Goal: Find specific page/section: Find specific page/section

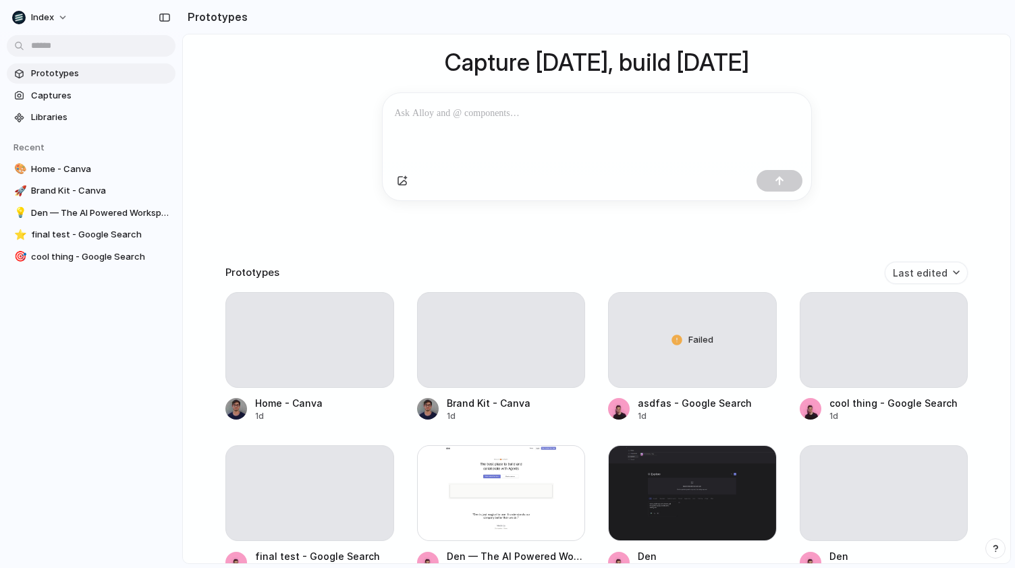
scroll to position [108, 0]
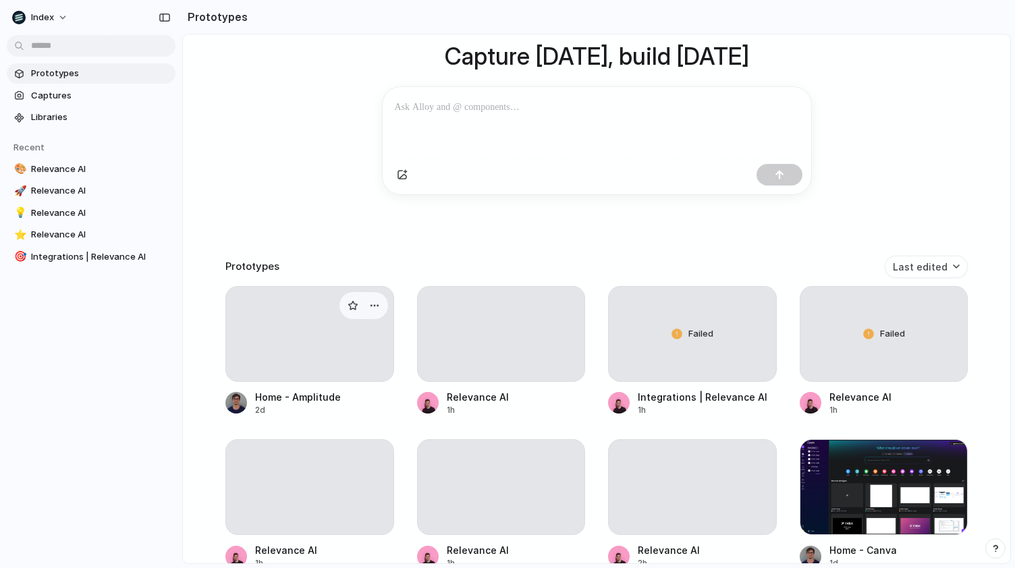
click at [321, 335] on div at bounding box center [309, 334] width 169 height 96
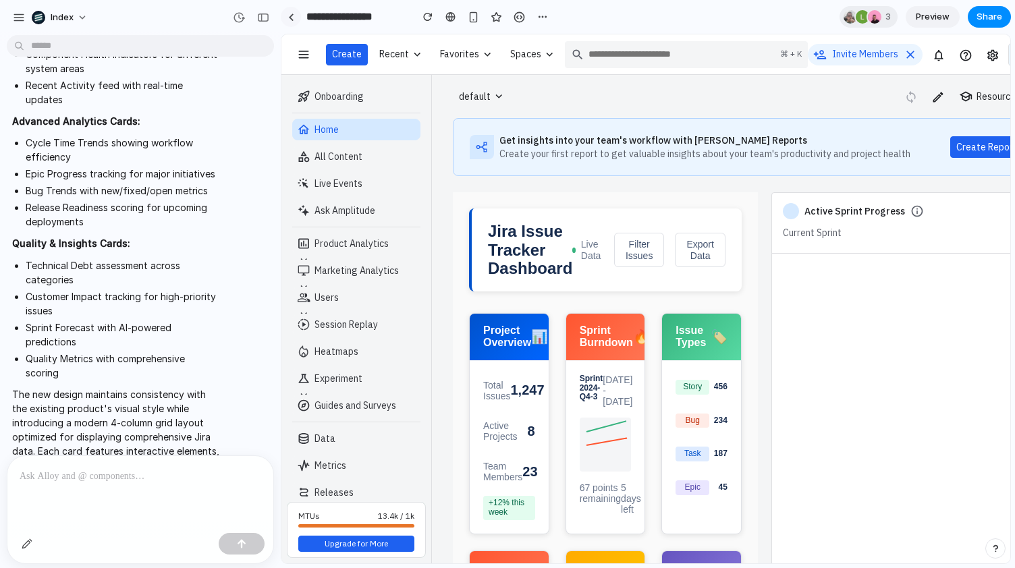
click at [295, 11] on link at bounding box center [291, 17] width 20 height 20
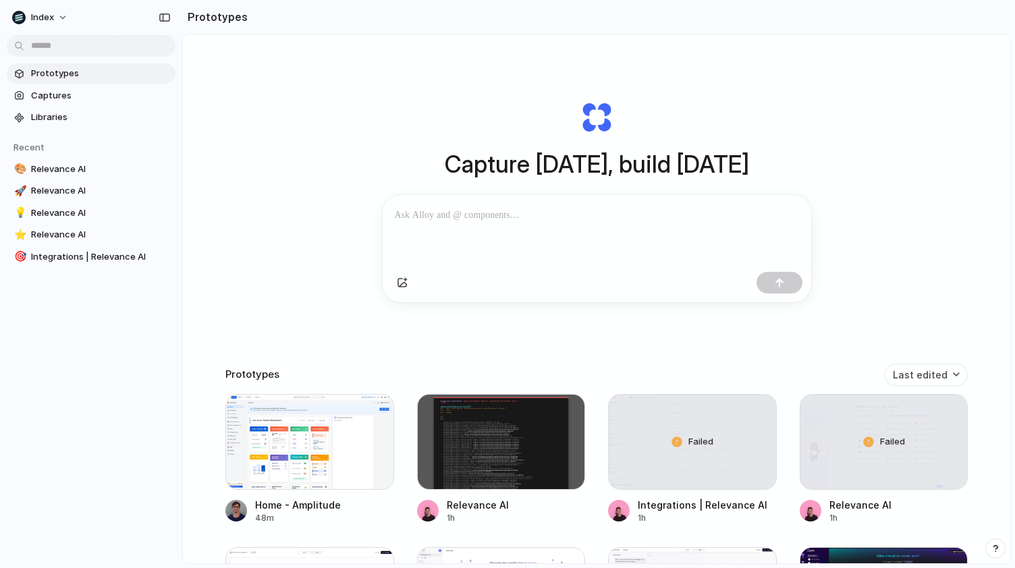
scroll to position [119, 0]
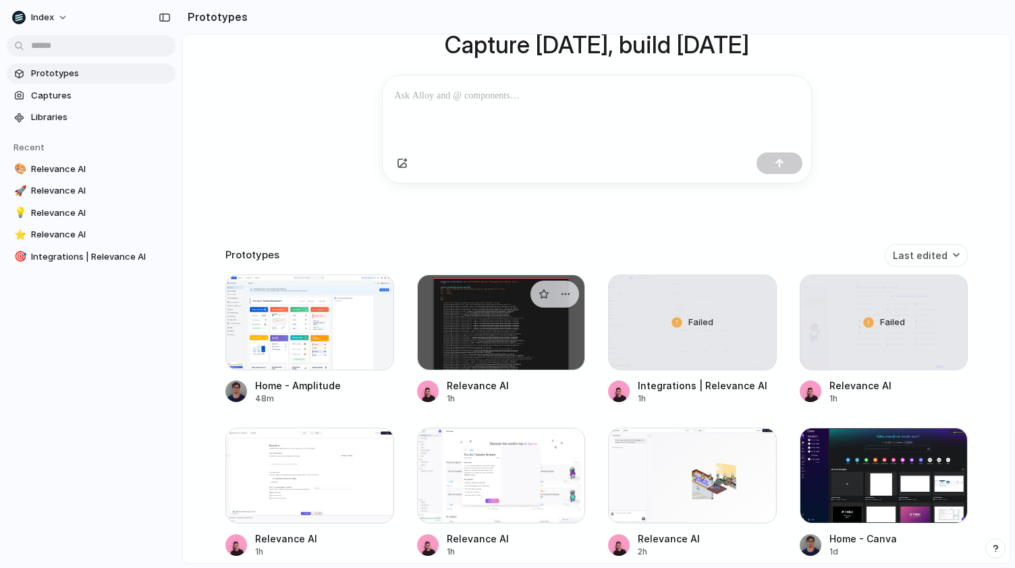
click at [479, 336] on div at bounding box center [501, 323] width 169 height 96
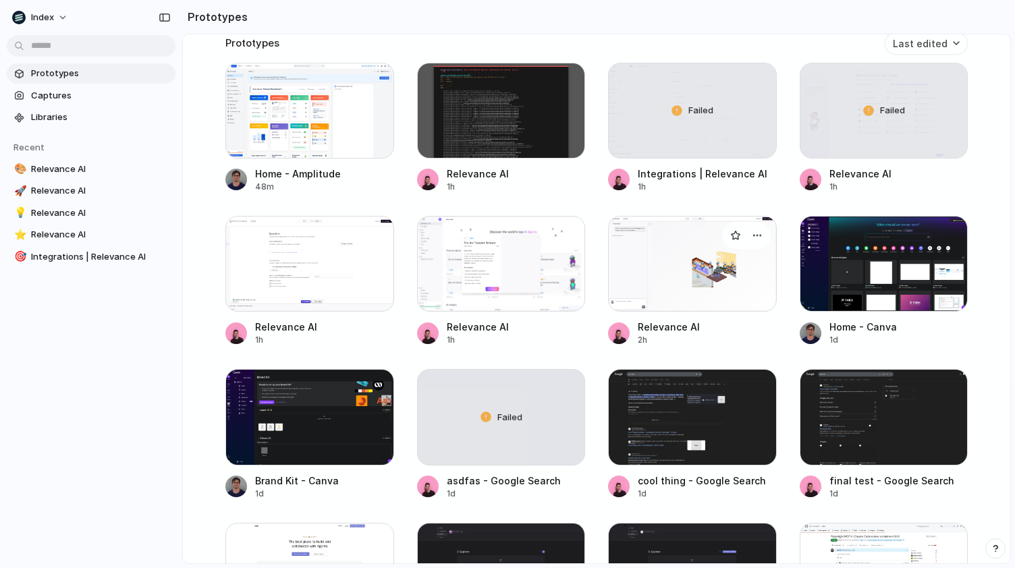
scroll to position [333, 0]
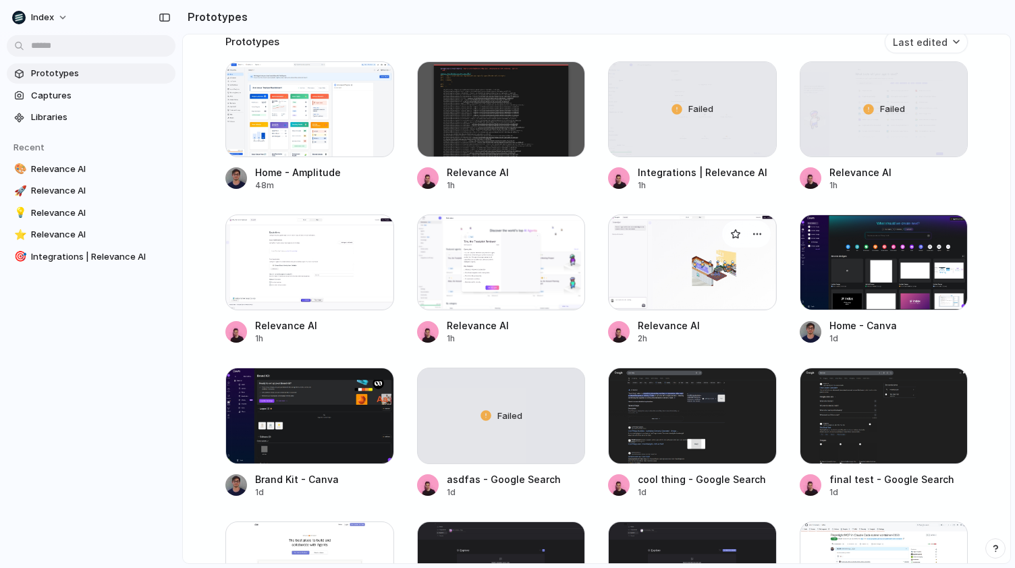
click at [706, 291] on div at bounding box center [692, 263] width 169 height 96
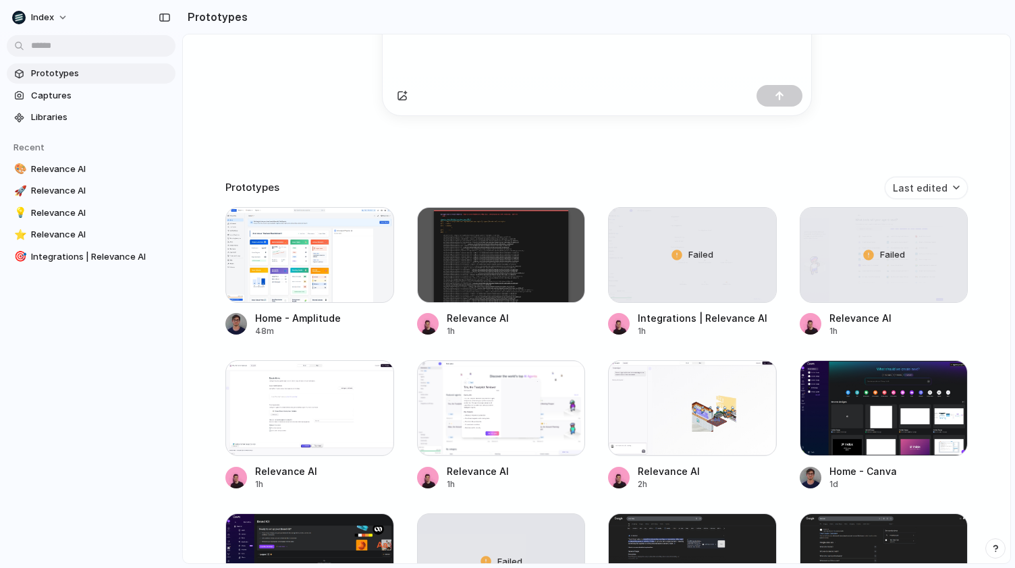
scroll to position [188, 0]
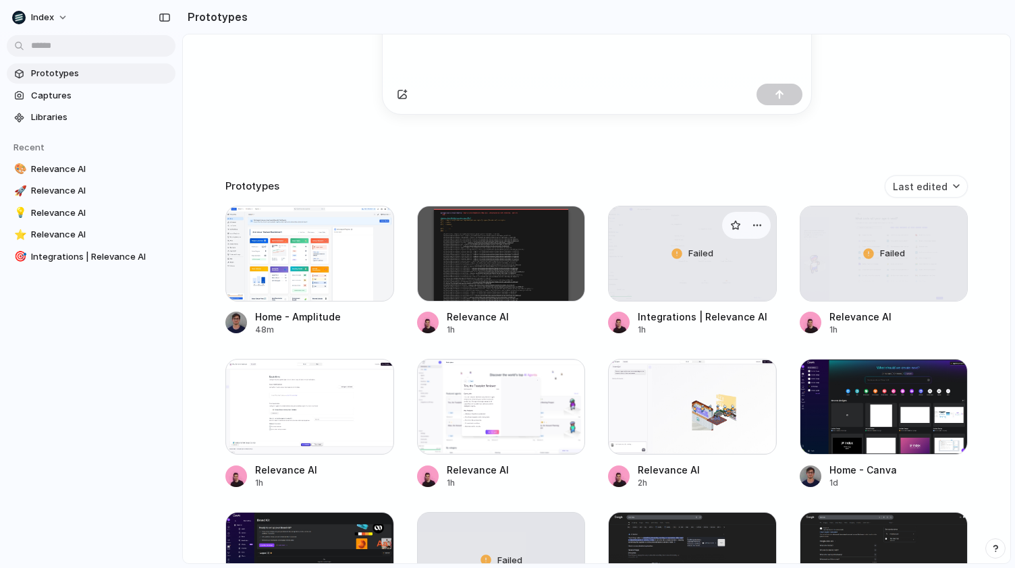
click at [686, 271] on div "Failed" at bounding box center [692, 253] width 167 height 94
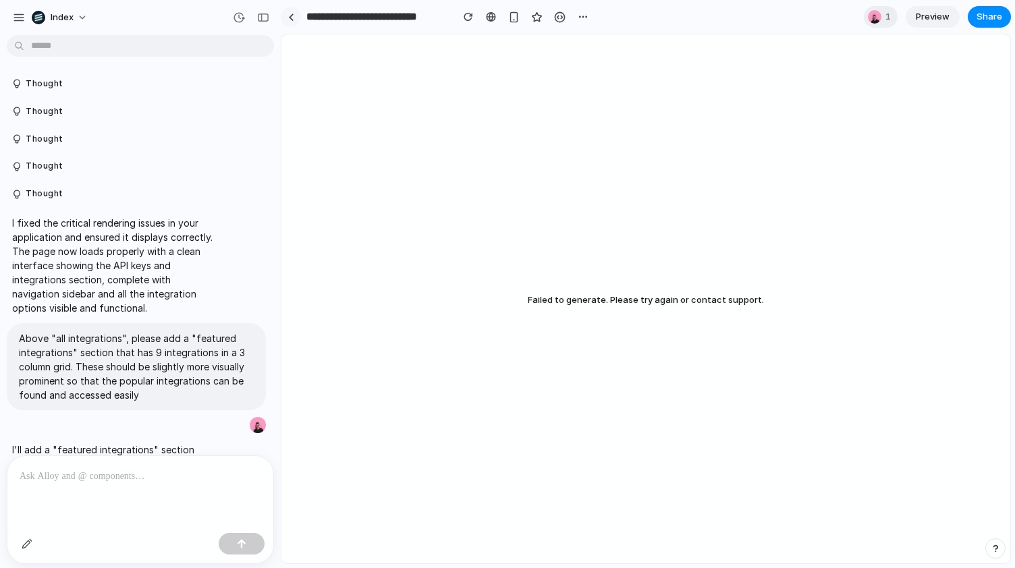
click at [293, 19] on link at bounding box center [291, 17] width 20 height 20
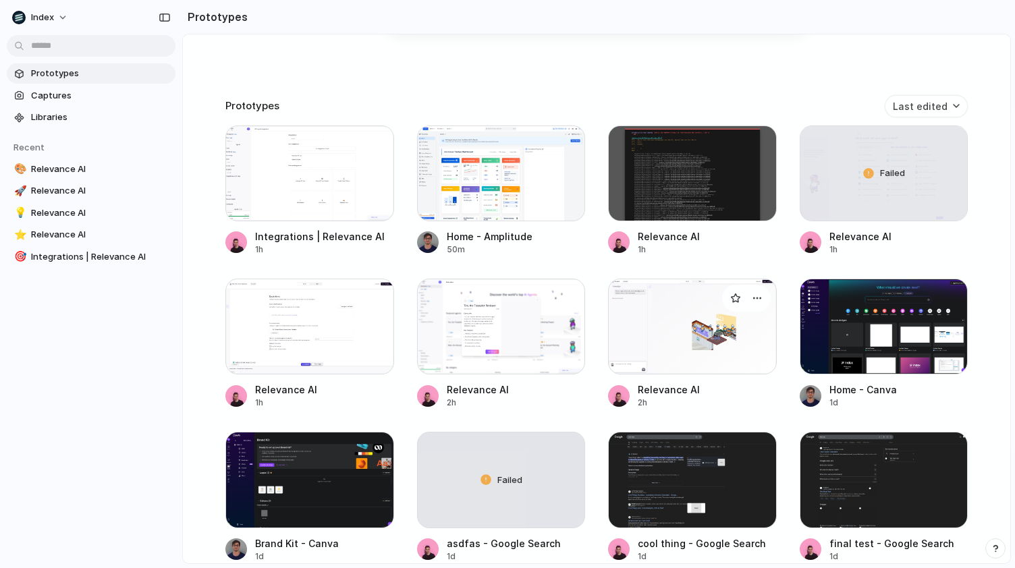
scroll to position [331, 0]
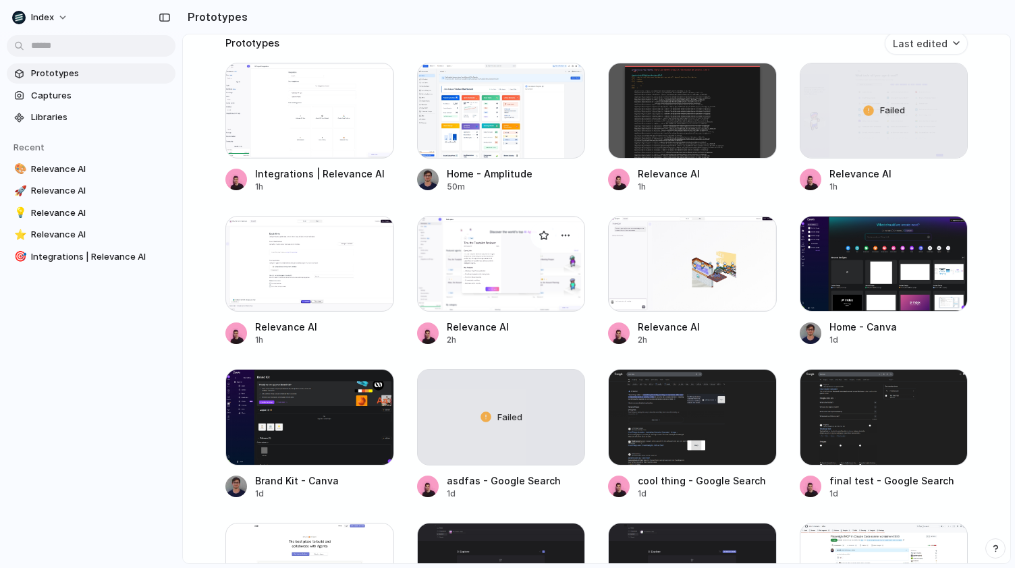
click at [468, 271] on div at bounding box center [501, 264] width 169 height 96
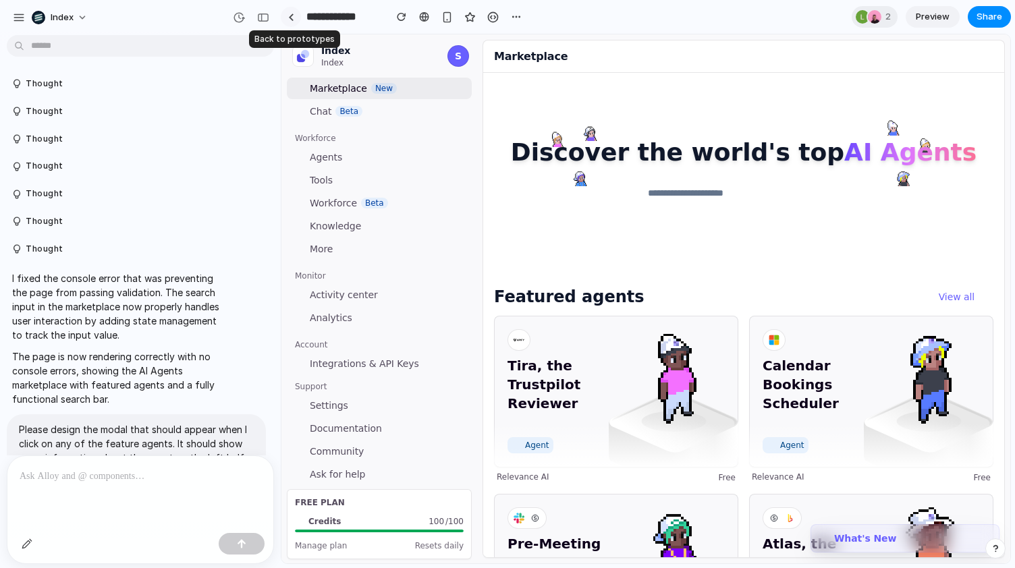
click at [289, 19] on div at bounding box center [291, 16] width 6 height 7
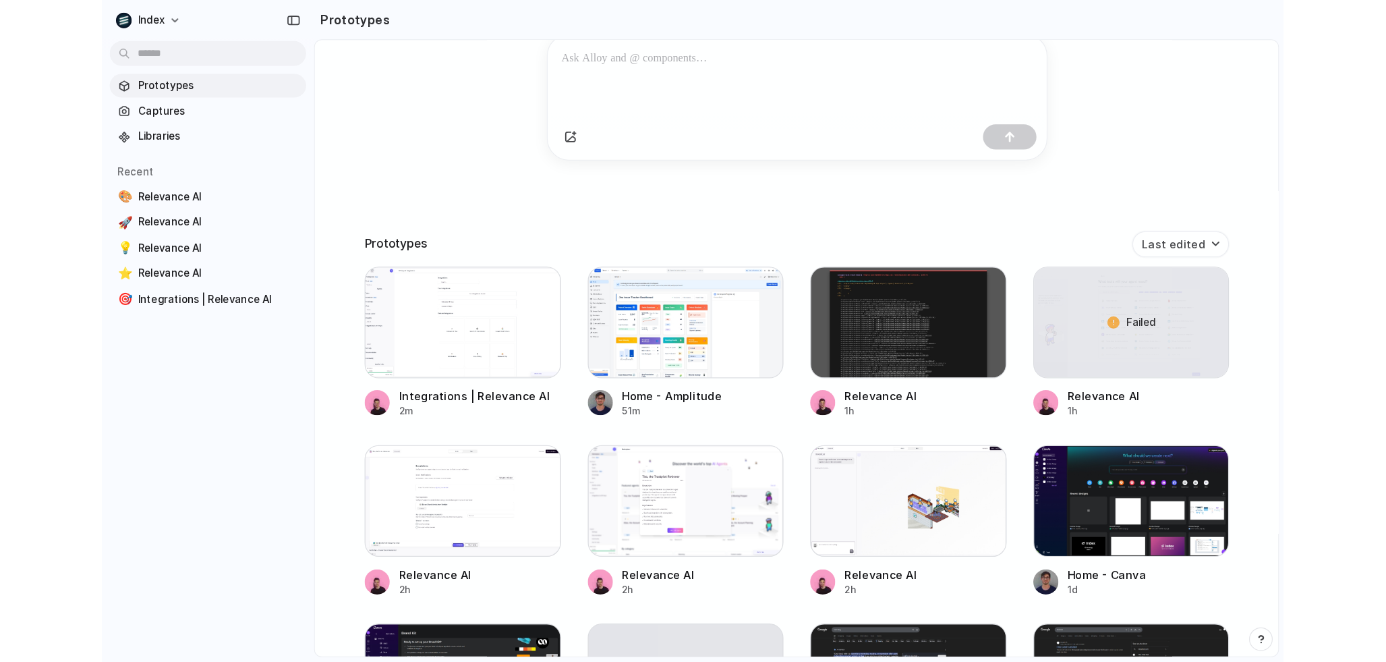
scroll to position [175, 0]
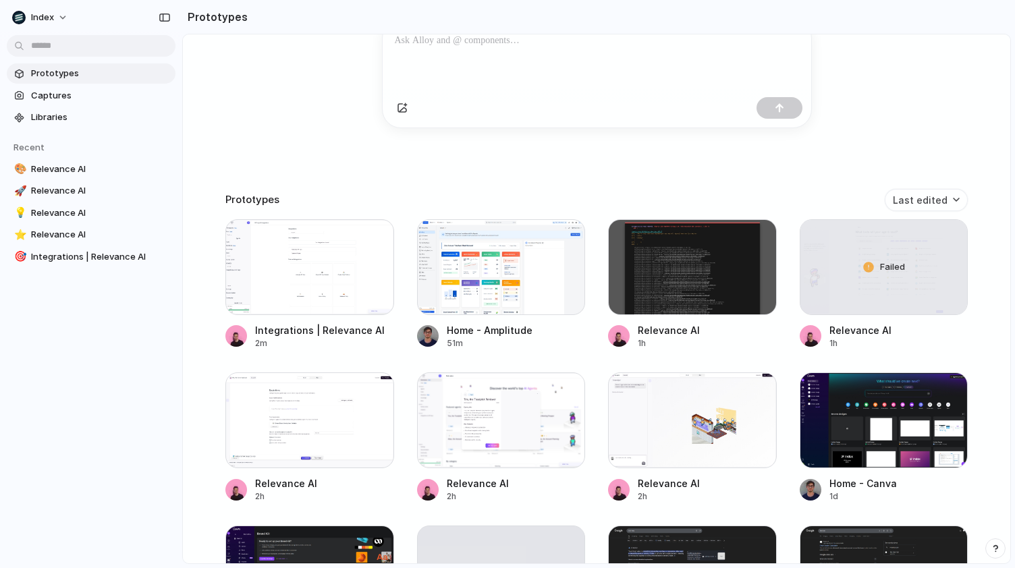
click at [318, 134] on div "Capture today, build tomorrow Clone web app Clone screenshot Start from existin…" at bounding box center [596, 160] width 827 height 600
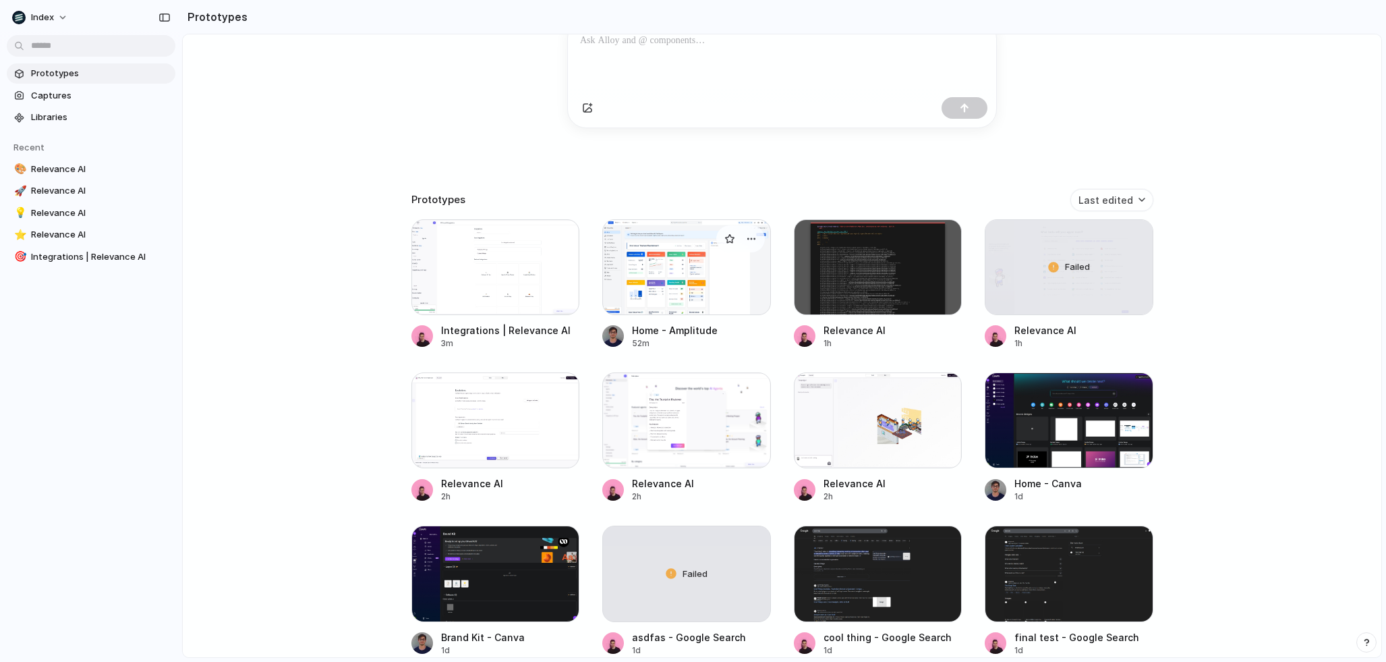
click at [673, 274] on div at bounding box center [686, 267] width 169 height 96
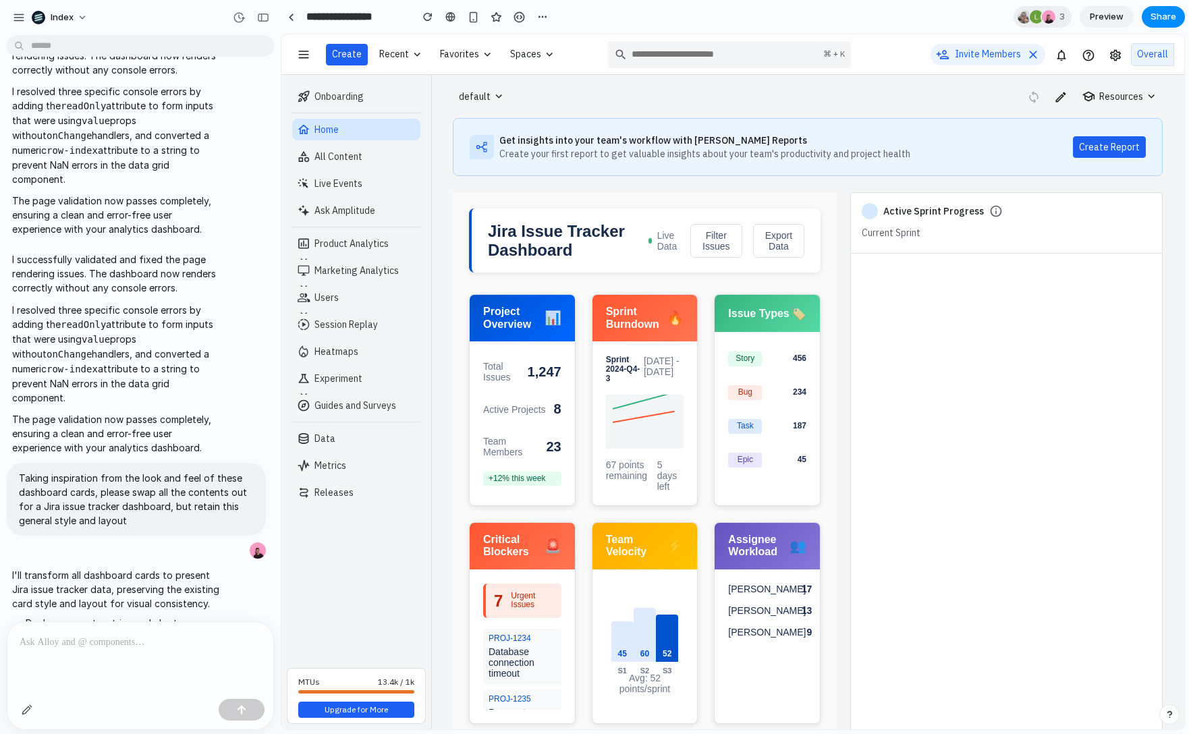
scroll to position [692, 0]
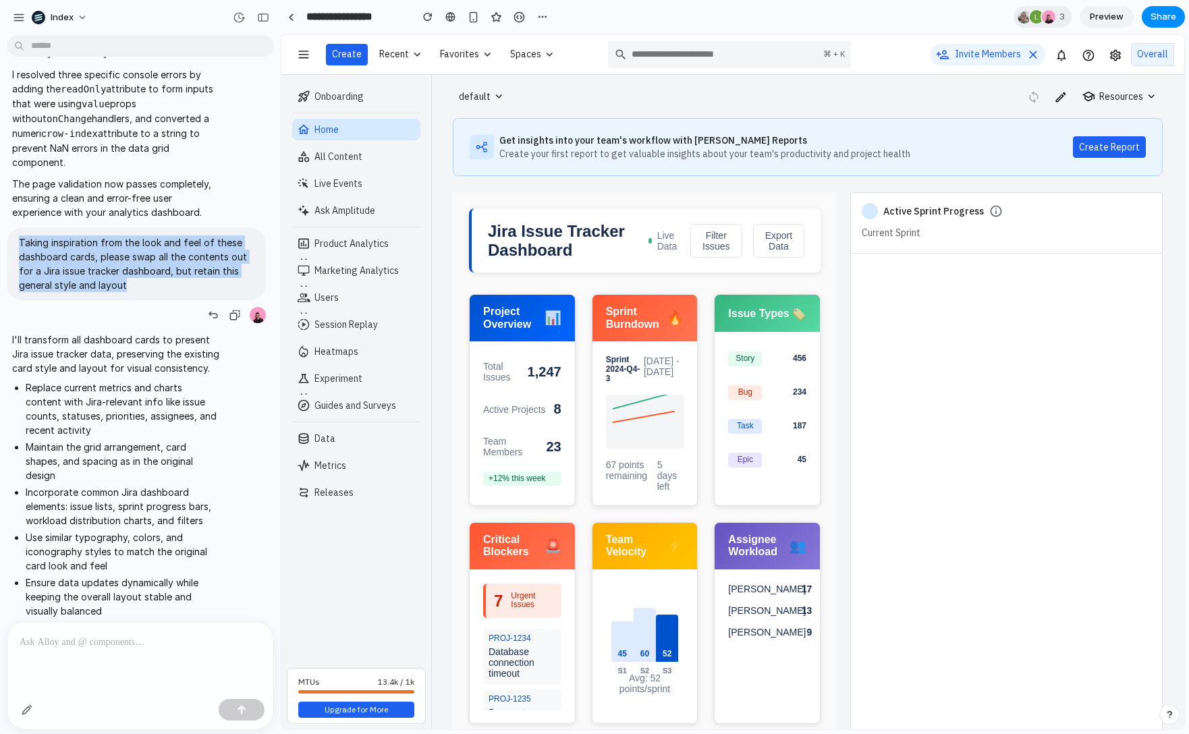
drag, startPoint x: 20, startPoint y: 208, endPoint x: 175, endPoint y: 274, distance: 169.3
click at [175, 274] on div "Taking inspiration from the look and feel of these dashboard cards, please swap…" at bounding box center [136, 275] width 259 height 97
copy p "Taking inspiration from the look and feel of these dashboard cards, please swap…"
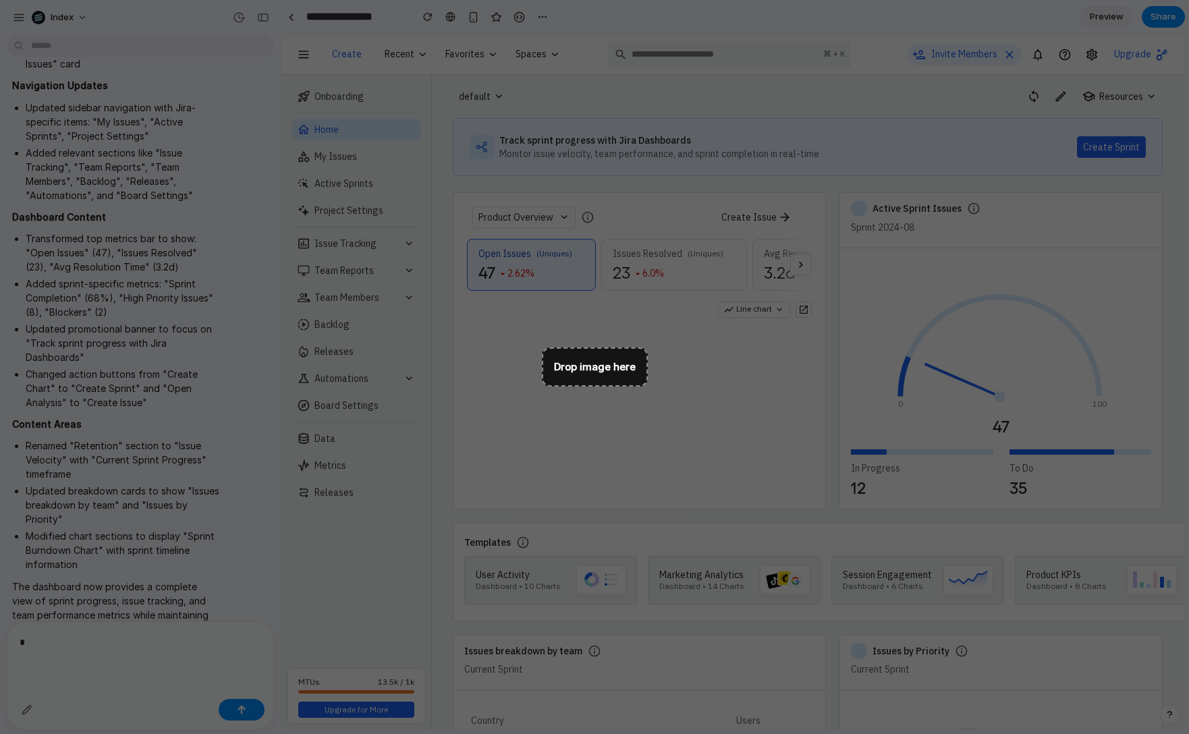
click at [591, 360] on div at bounding box center [639, 402] width 345 height 169
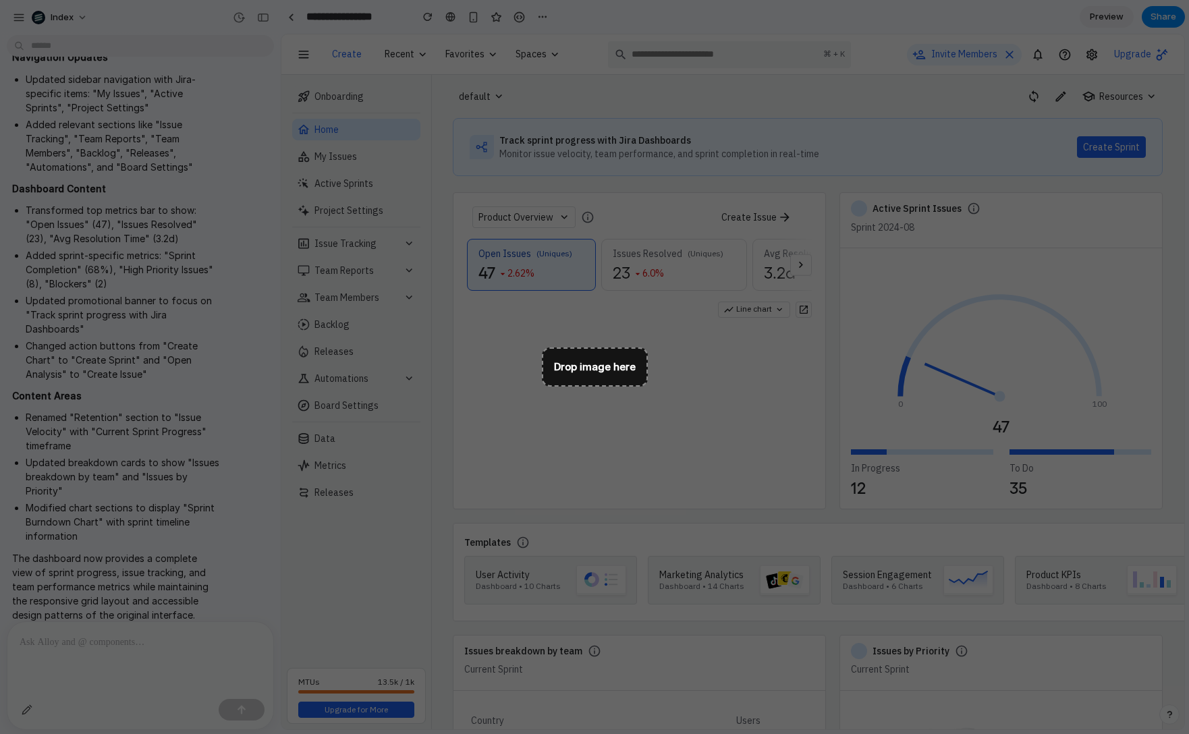
click at [582, 369] on div at bounding box center [639, 402] width 345 height 169
click at [456, 269] on div "Product Overview Create Issue Open Issues (Uniques) 47 2.62% Issues Resolved (U…" at bounding box center [639, 350] width 373 height 317
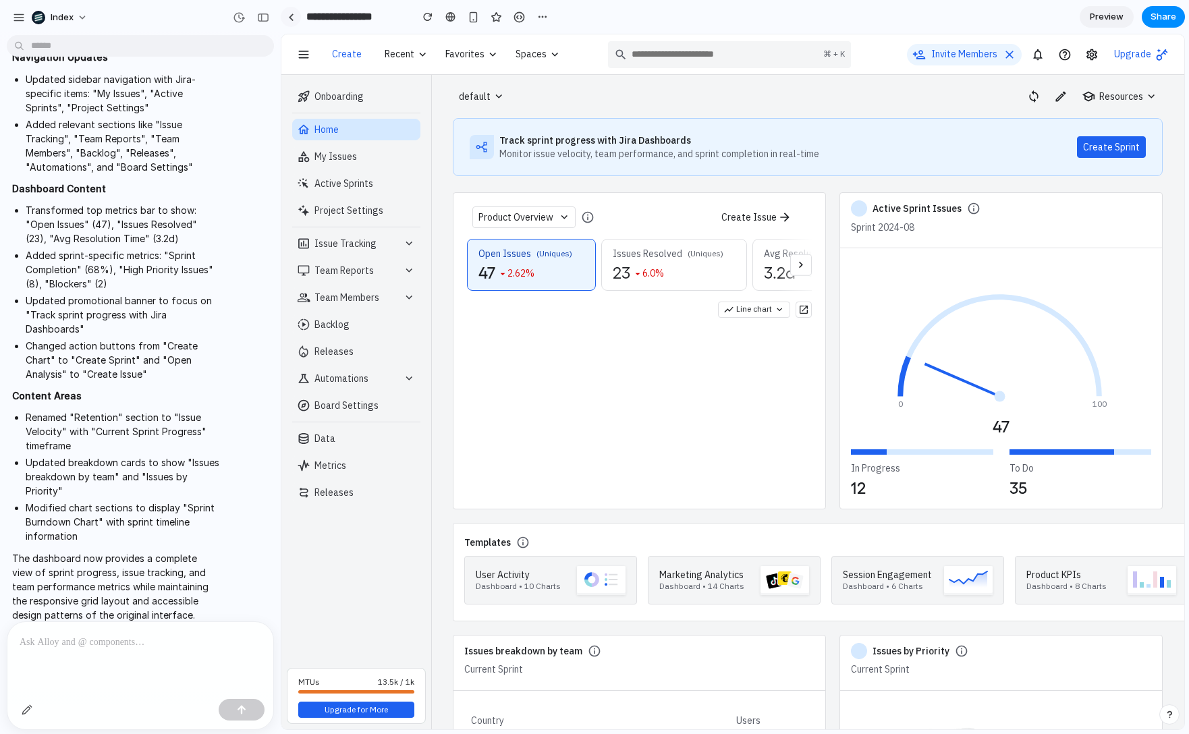
click at [291, 11] on link at bounding box center [291, 17] width 20 height 20
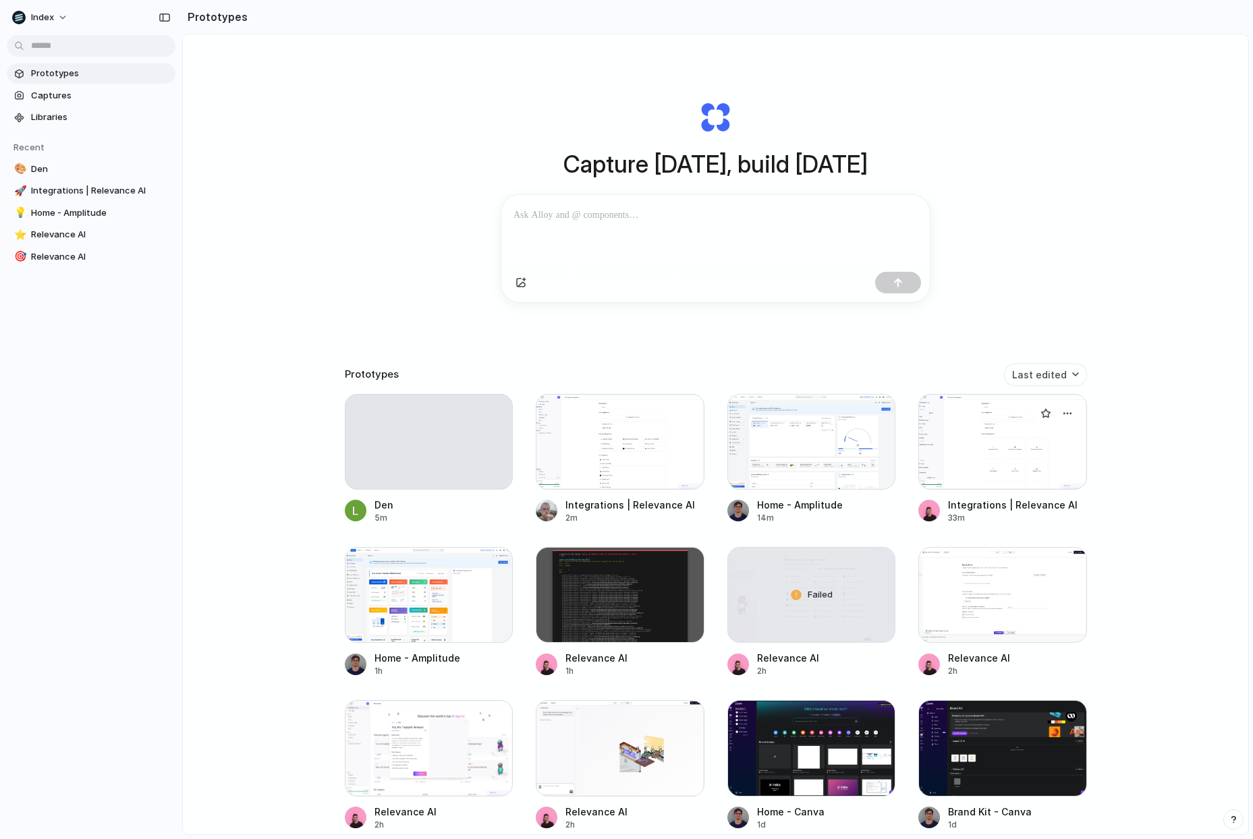
click at [971, 474] on div at bounding box center [1002, 442] width 169 height 96
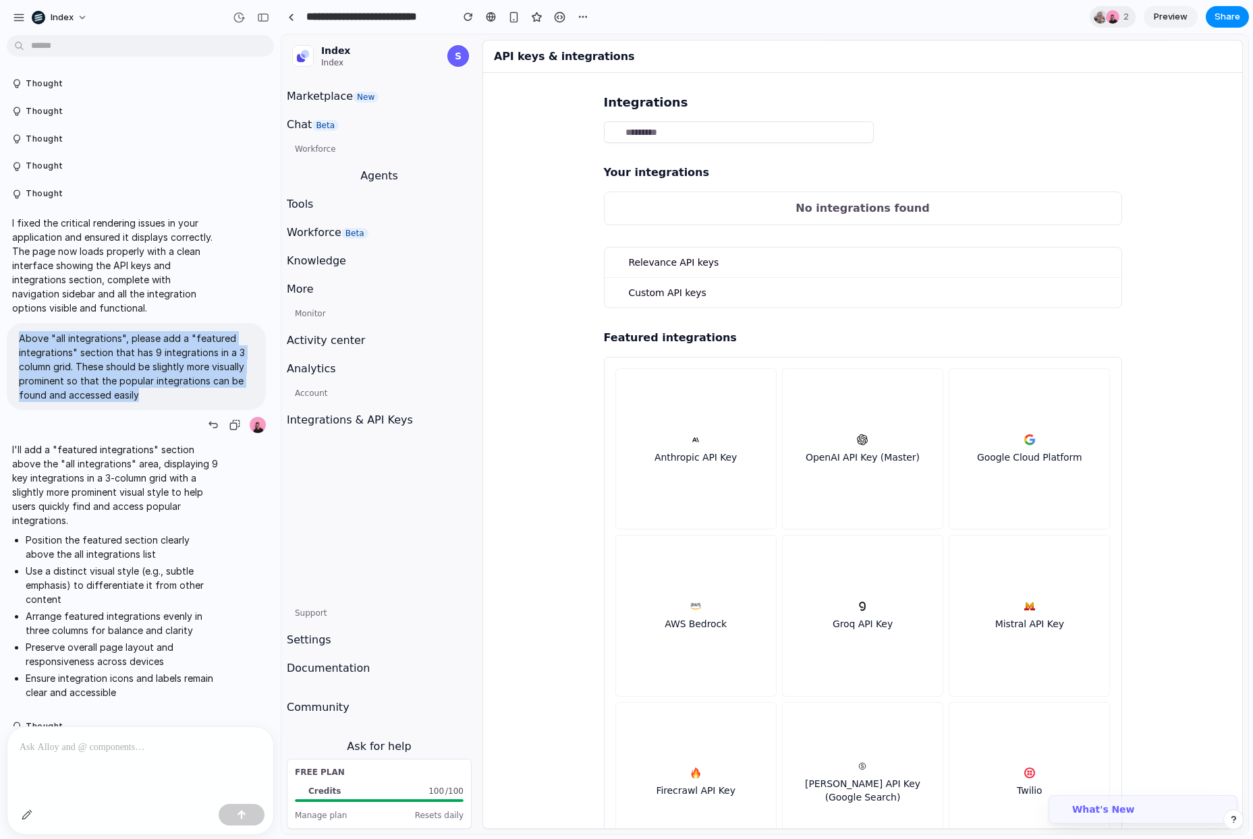
drag, startPoint x: 19, startPoint y: 335, endPoint x: 173, endPoint y: 395, distance: 164.9
click at [173, 395] on p "Above "all integrations", please add a "featured integrations" section that has…" at bounding box center [136, 366] width 235 height 71
copy p "Above "all integrations", please add a "featured integrations" section that has…"
click at [281, 23] on div at bounding box center [291, 17] width 20 height 20
click at [293, 20] on link at bounding box center [291, 17] width 20 height 20
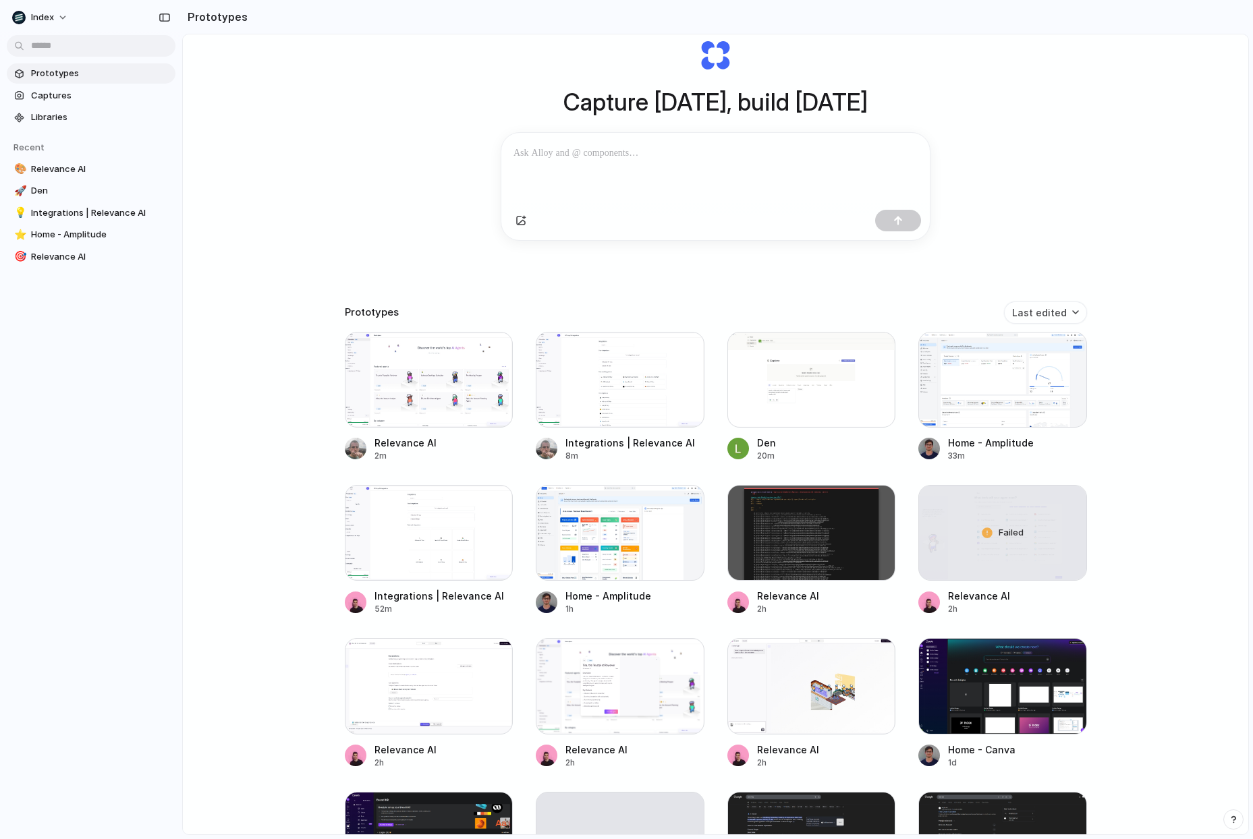
scroll to position [63, 0]
click at [563, 696] on div at bounding box center [620, 686] width 169 height 96
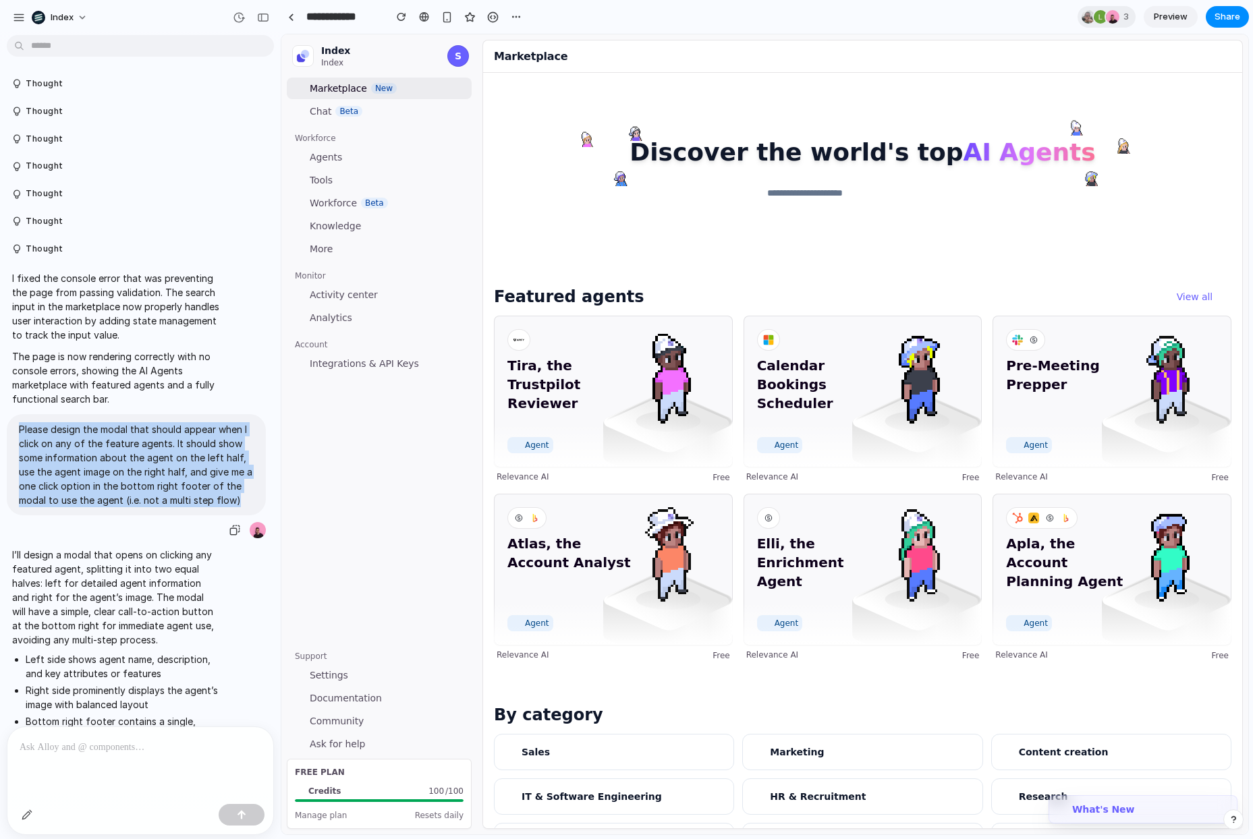
drag, startPoint x: 17, startPoint y: 425, endPoint x: 260, endPoint y: 496, distance: 253.0
click at [260, 496] on div "Please design the modal that should appear when I click on any of the feature a…" at bounding box center [136, 464] width 259 height 101
copy p "Please design the modal that should appear when I click on any of the feature a…"
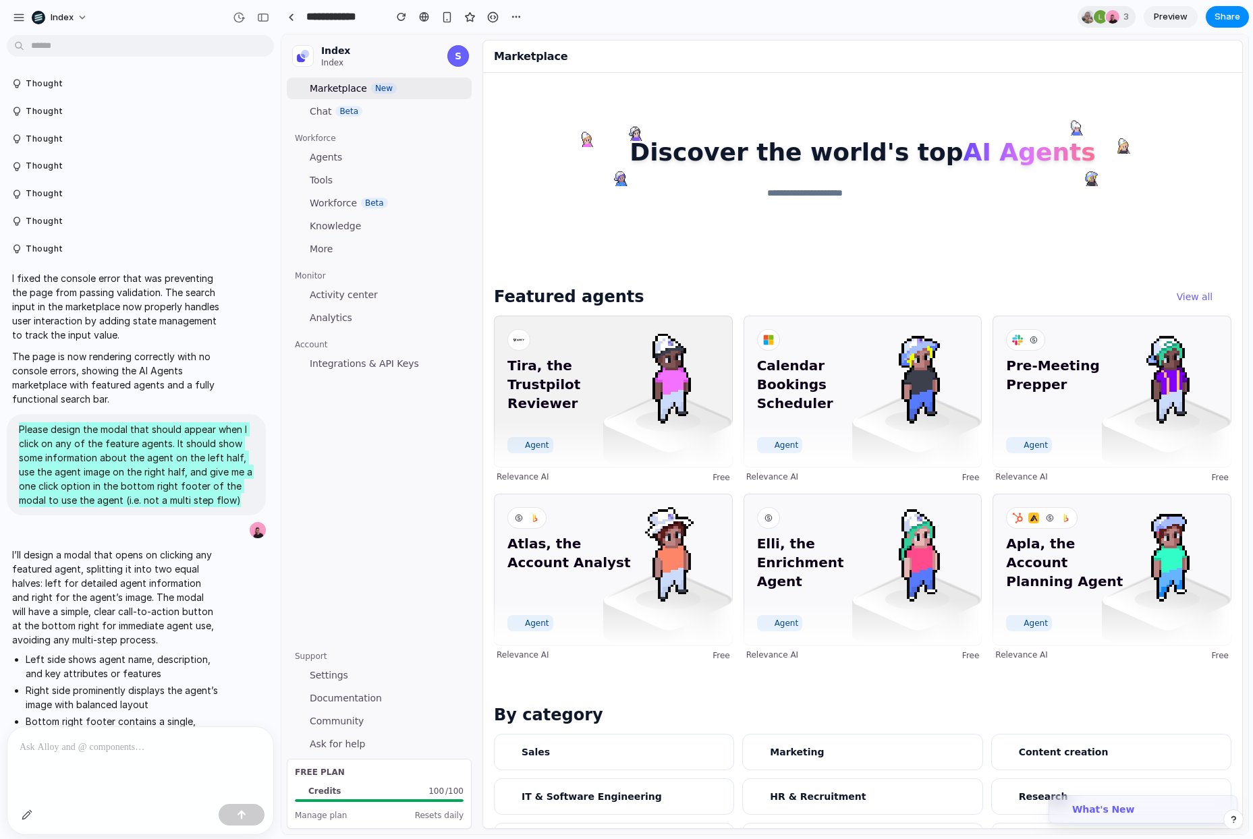
click at [622, 377] on span "Tira, the Trustpilot Reviewer" at bounding box center [570, 394] width 127 height 76
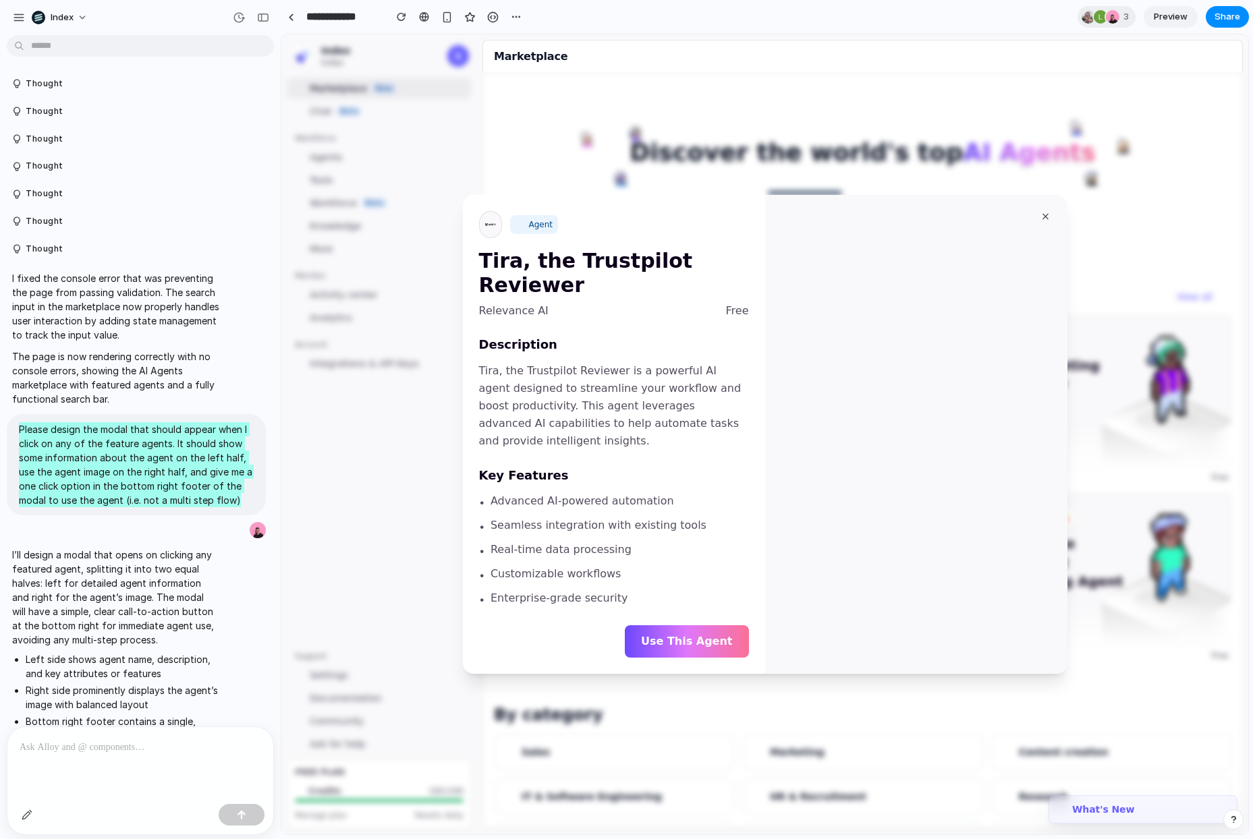
click at [922, 248] on div at bounding box center [916, 434] width 270 height 447
click at [757, 134] on div at bounding box center [764, 434] width 967 height 800
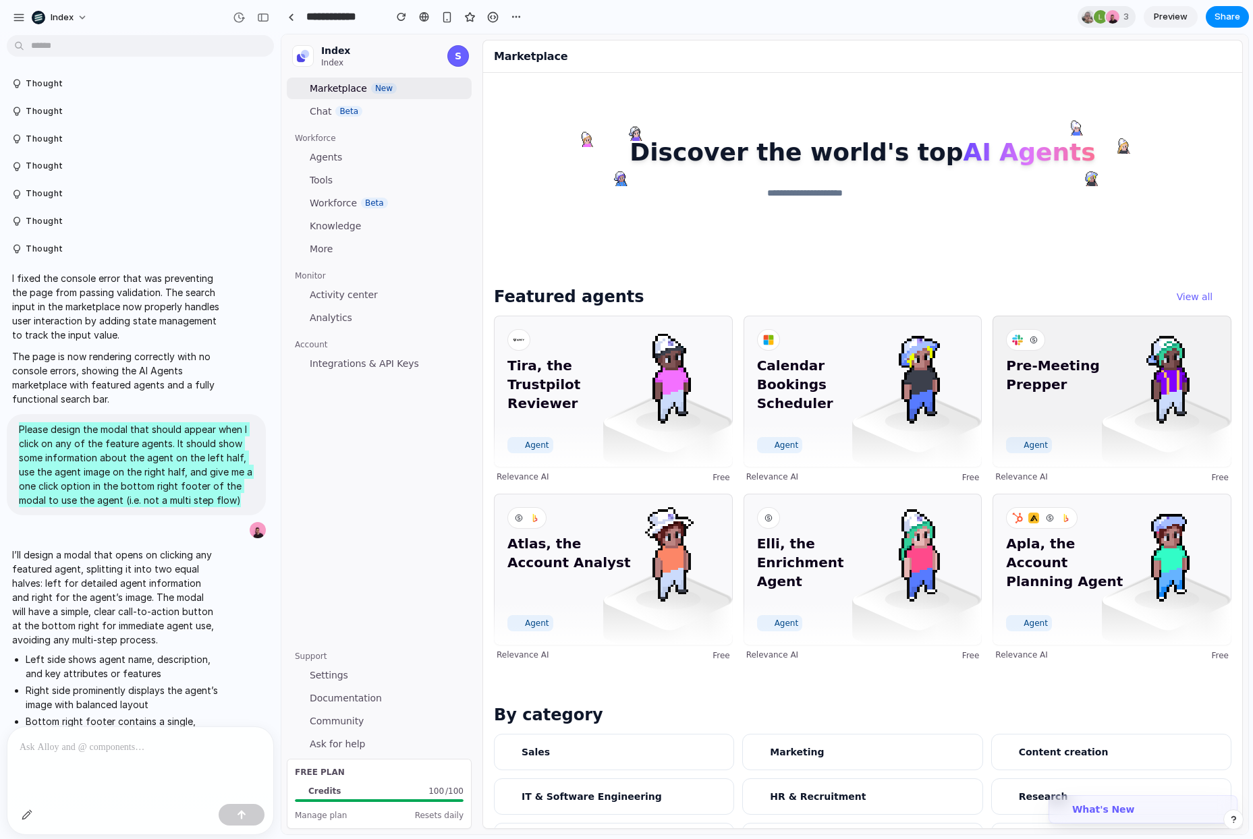
click at [1089, 380] on span "Pre-Meeting Prepper" at bounding box center [1069, 394] width 127 height 76
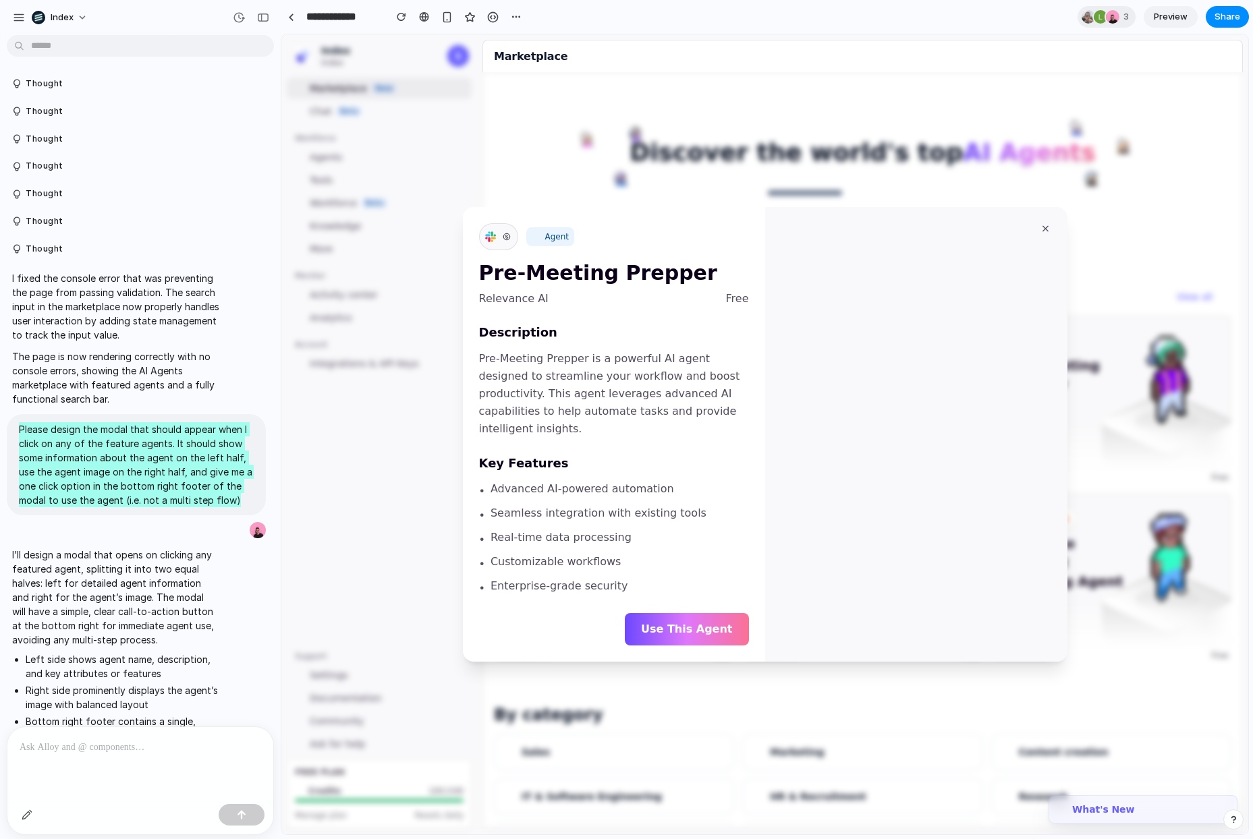
click at [861, 111] on div at bounding box center [764, 434] width 967 height 800
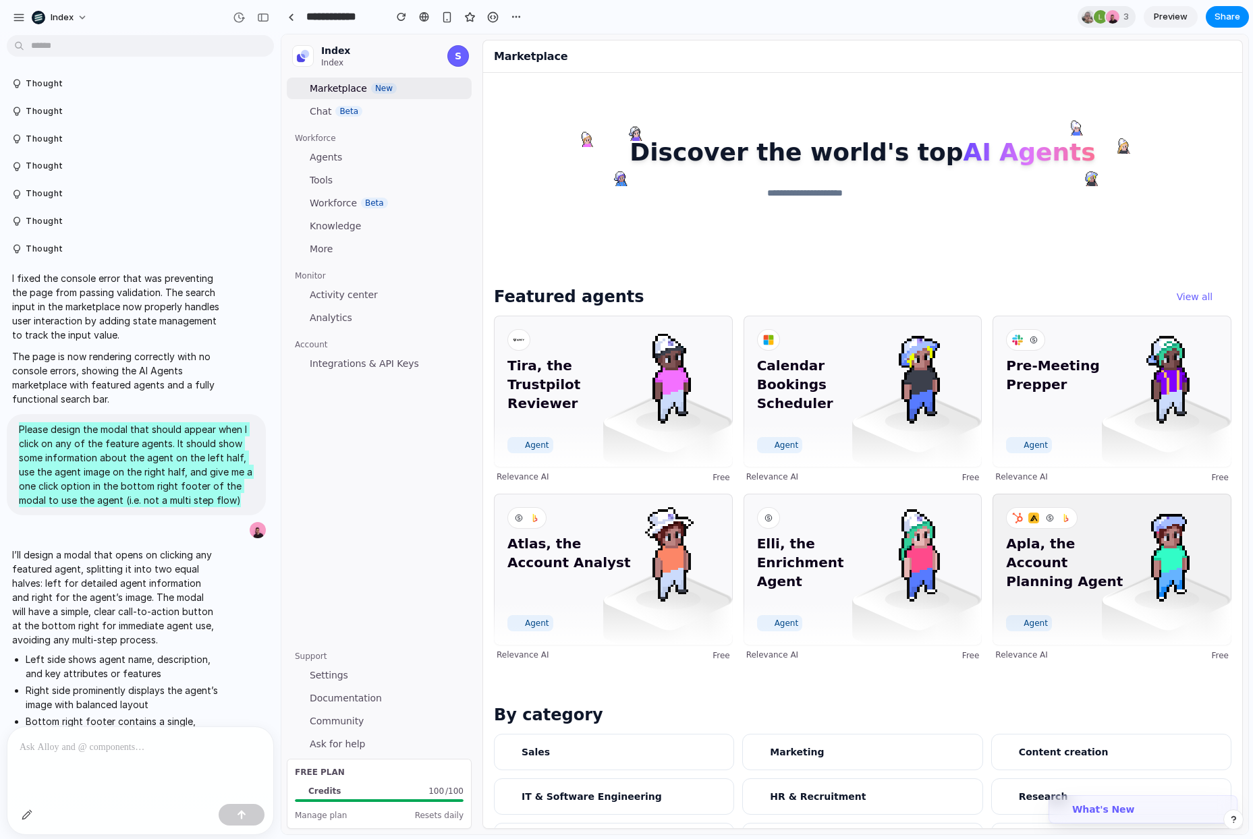
click at [1102, 597] on span "Apla, the Account Planning Agent" at bounding box center [1069, 572] width 127 height 76
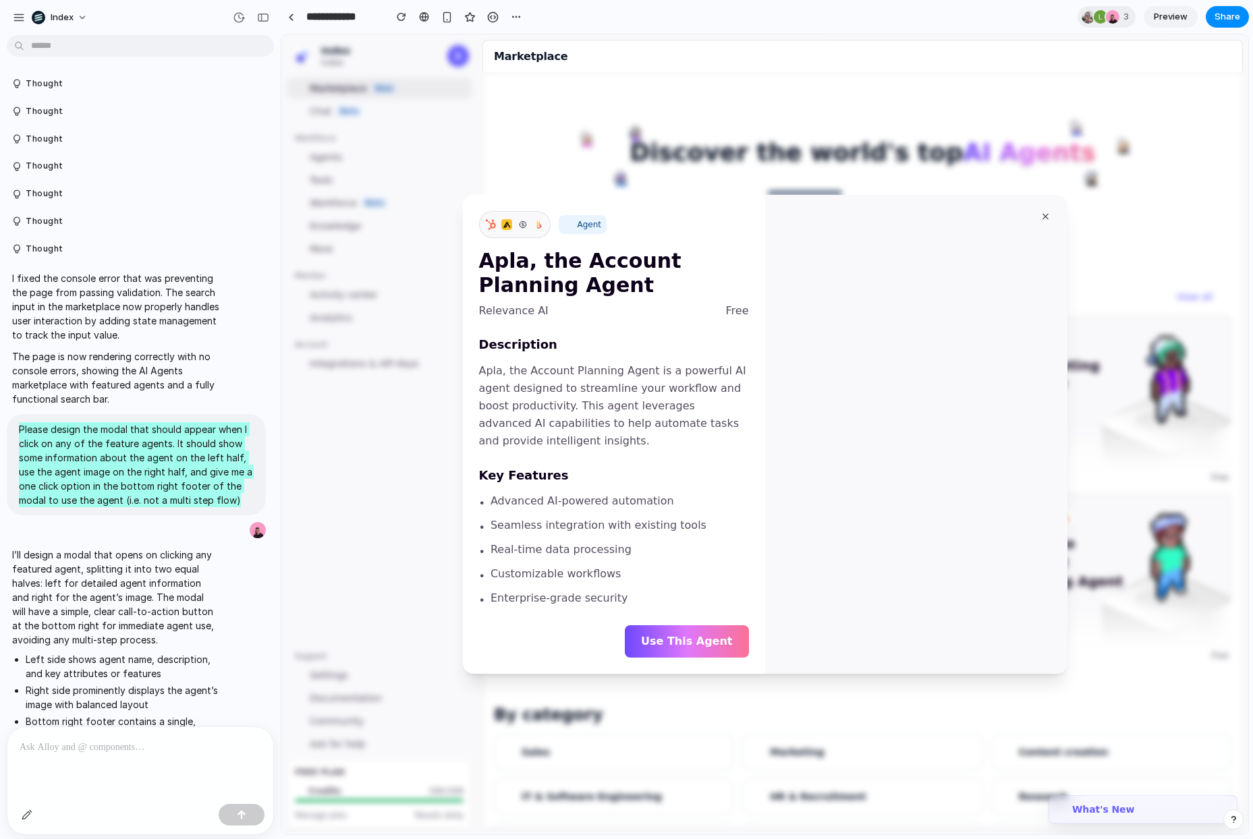
click at [858, 86] on div at bounding box center [764, 434] width 967 height 800
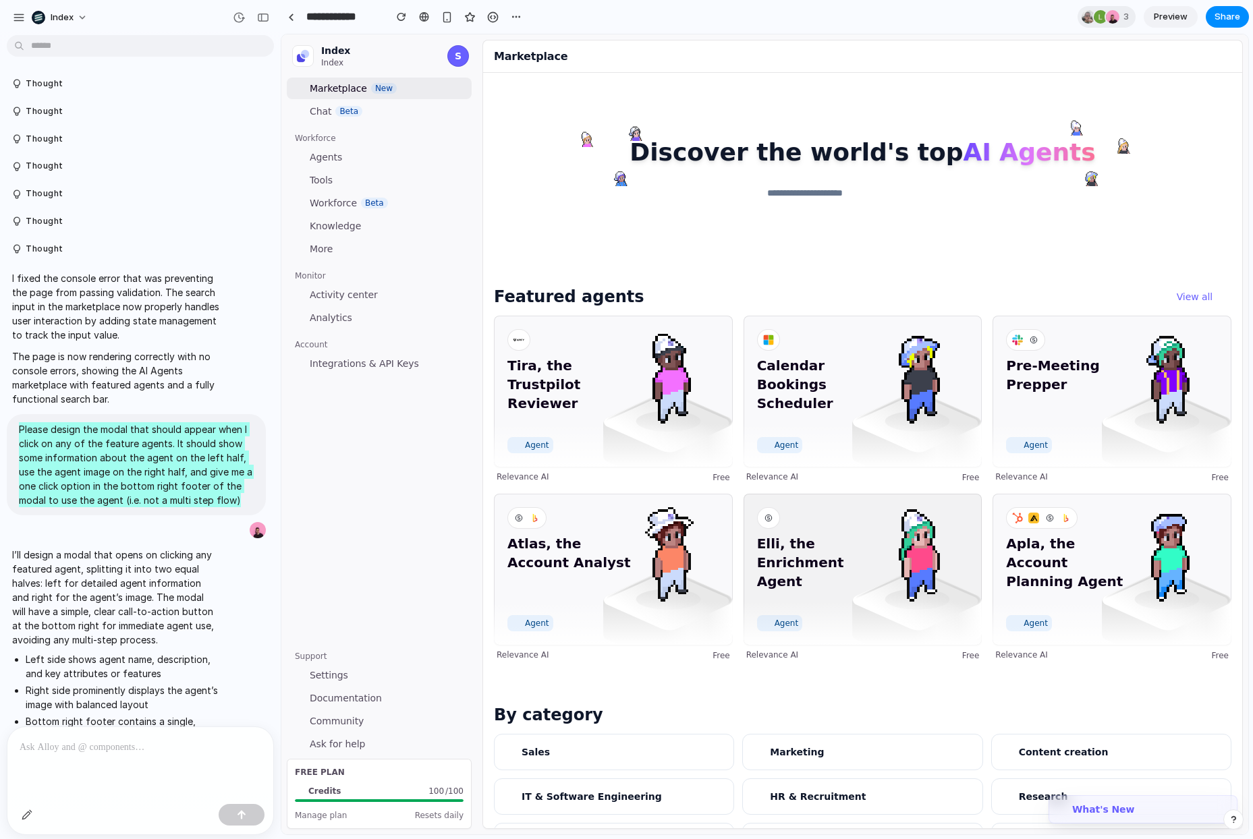
click at [814, 541] on span "Elli, the Enrichment Agent" at bounding box center [820, 572] width 127 height 76
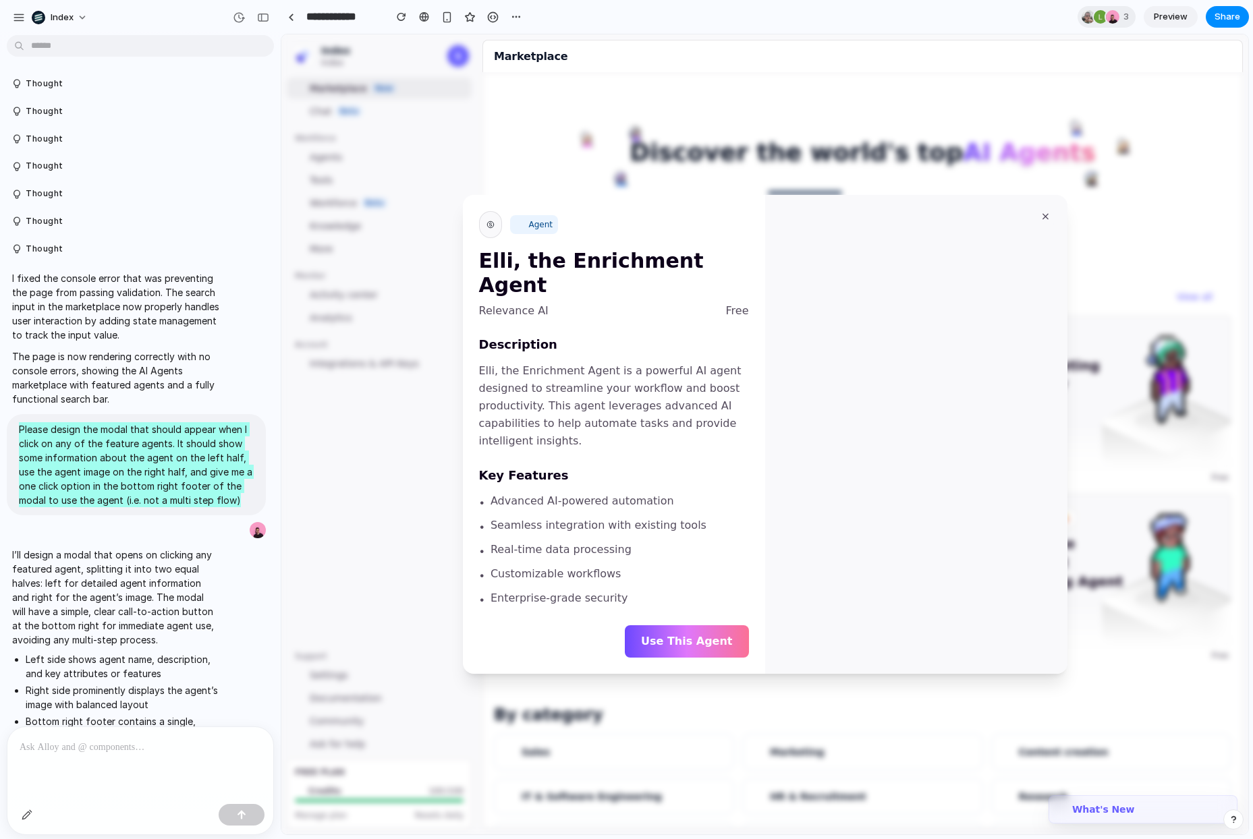
click at [696, 107] on div at bounding box center [764, 434] width 967 height 800
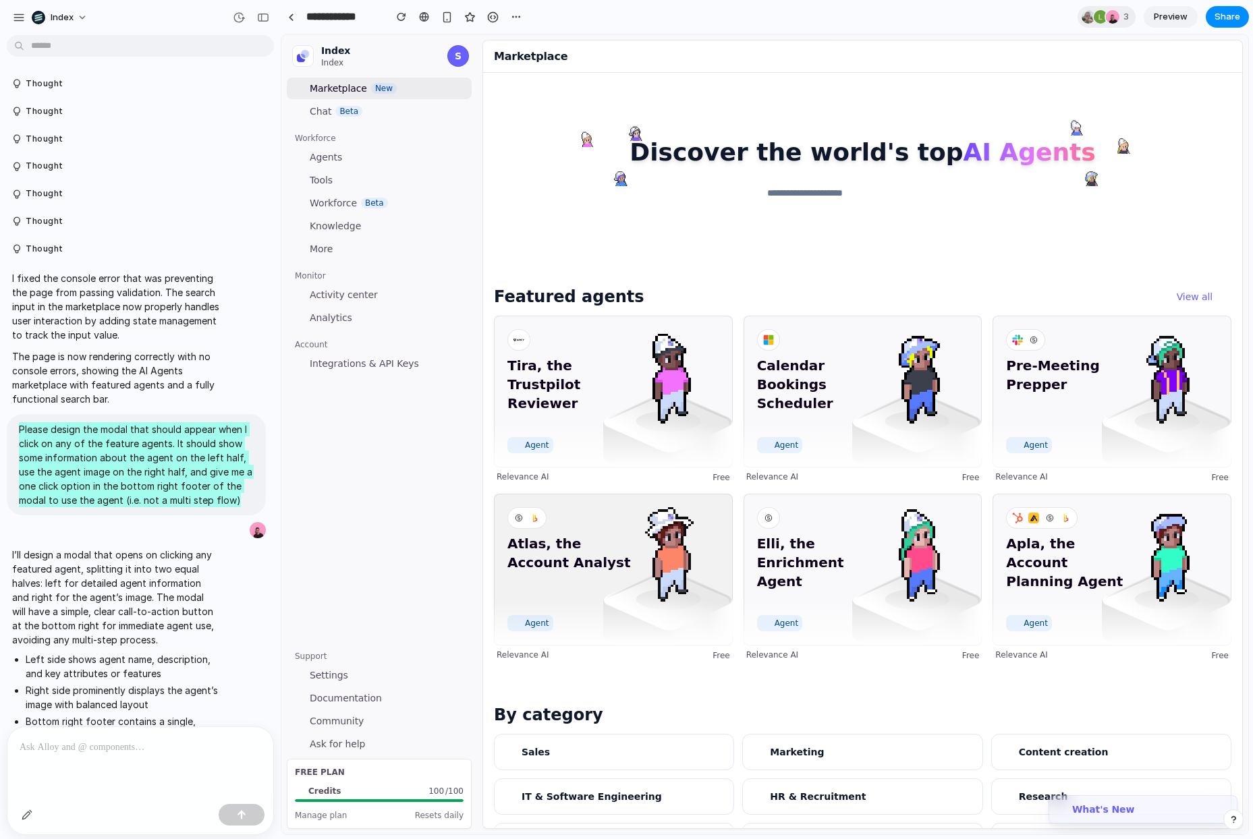
click at [615, 563] on span "Atlas, the Account Analyst" at bounding box center [570, 572] width 127 height 76
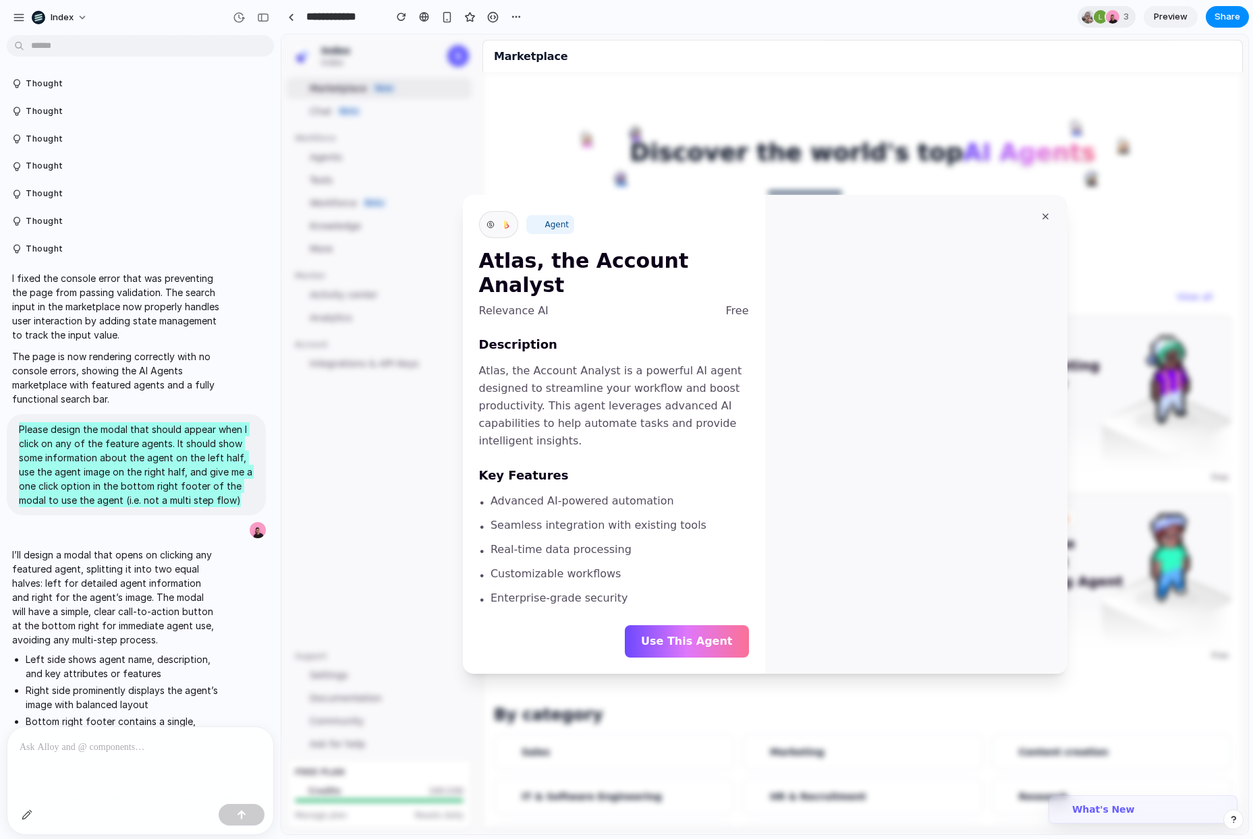
click at [710, 76] on div at bounding box center [764, 434] width 967 height 800
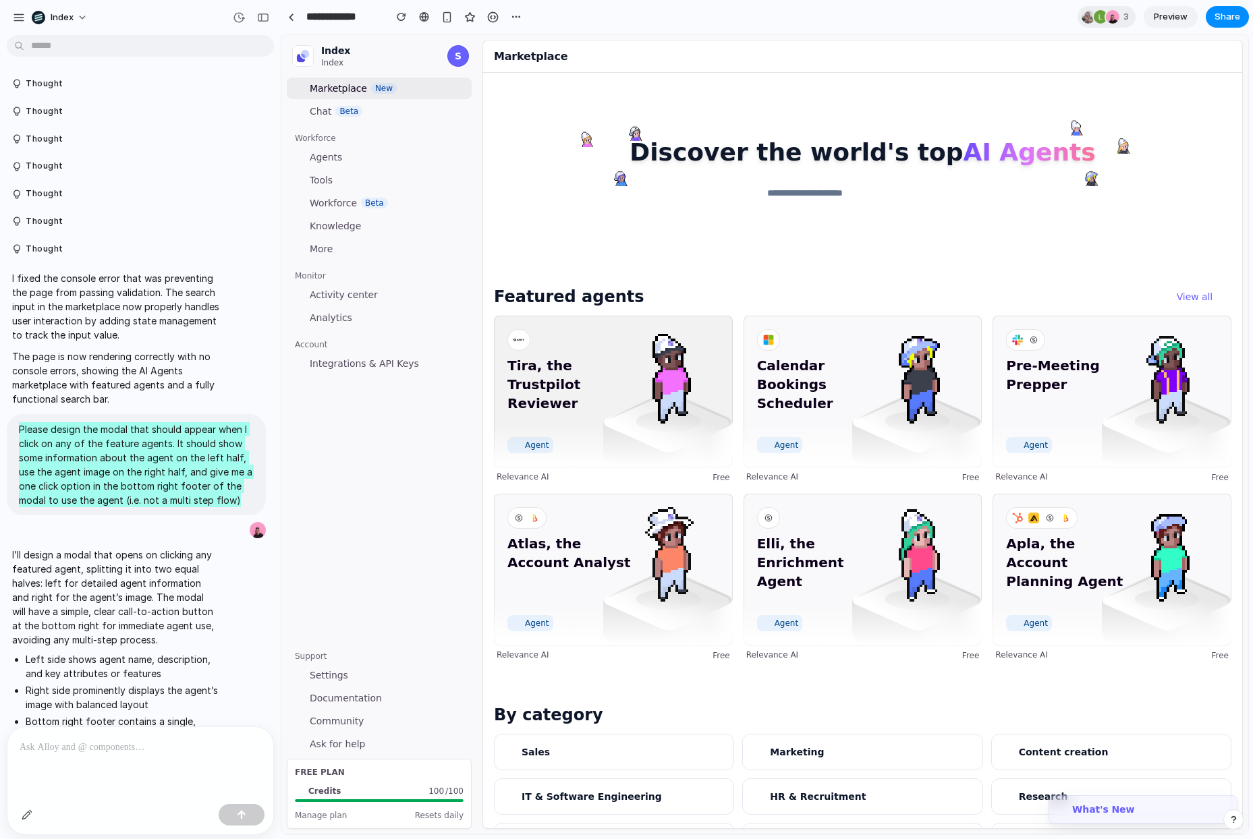
click at [617, 419] on span "Tira, the Trustpilot Reviewer" at bounding box center [570, 394] width 127 height 76
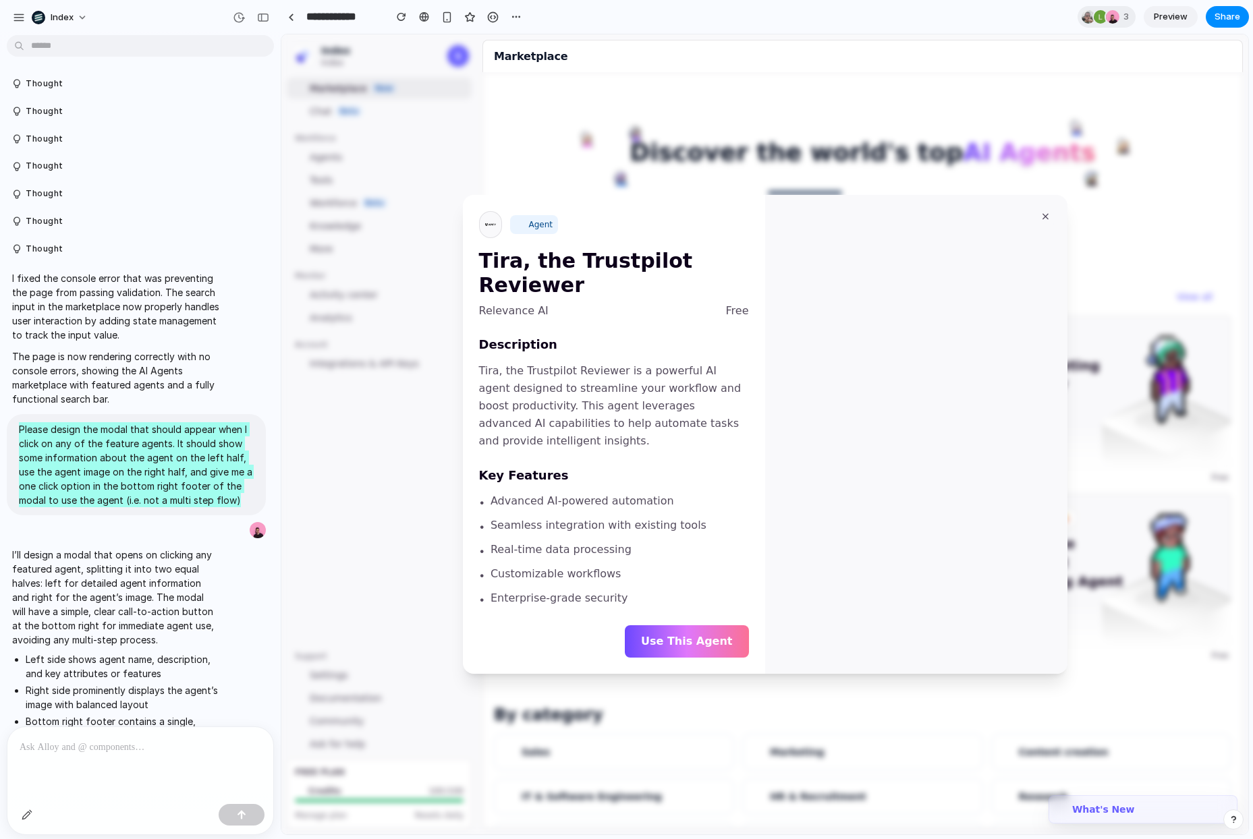
click at [750, 122] on div at bounding box center [764, 434] width 967 height 800
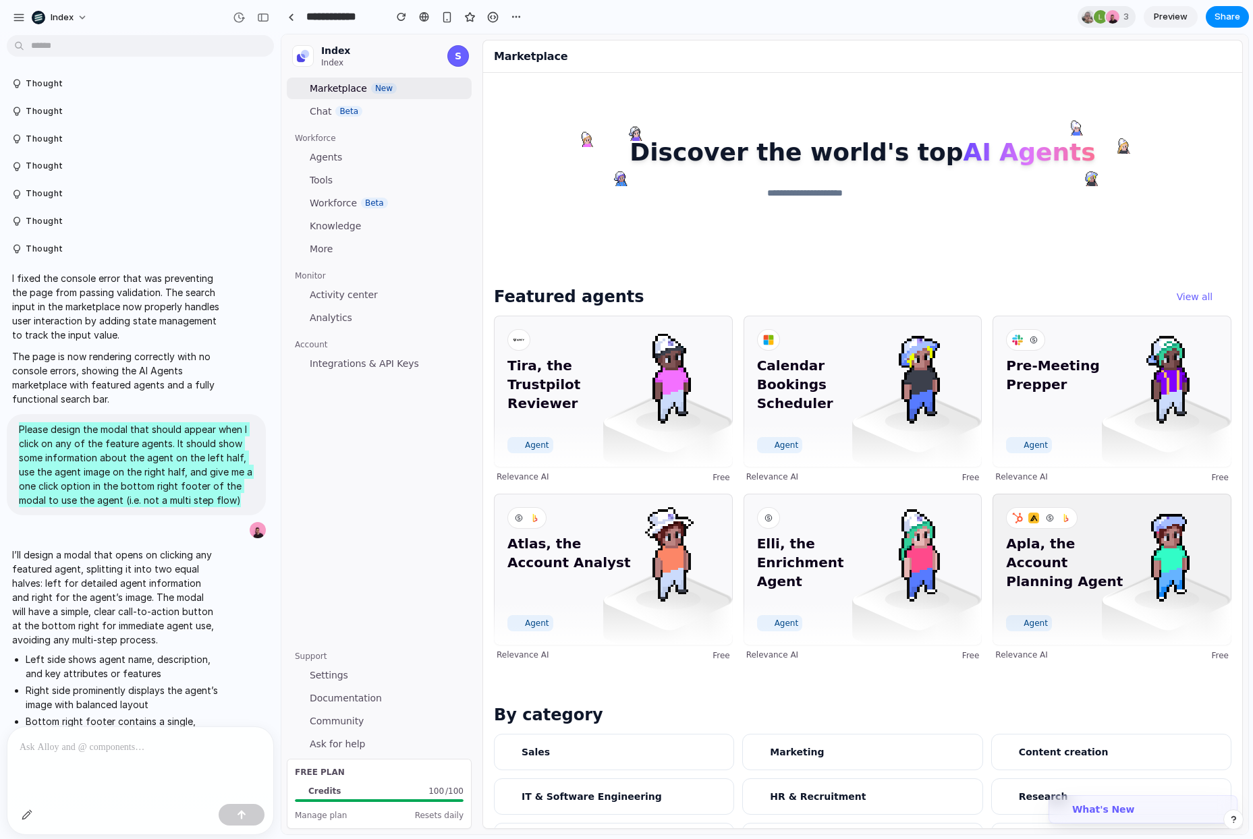
click at [1125, 609] on span "Apla, the Account Planning Agent" at bounding box center [1069, 572] width 127 height 76
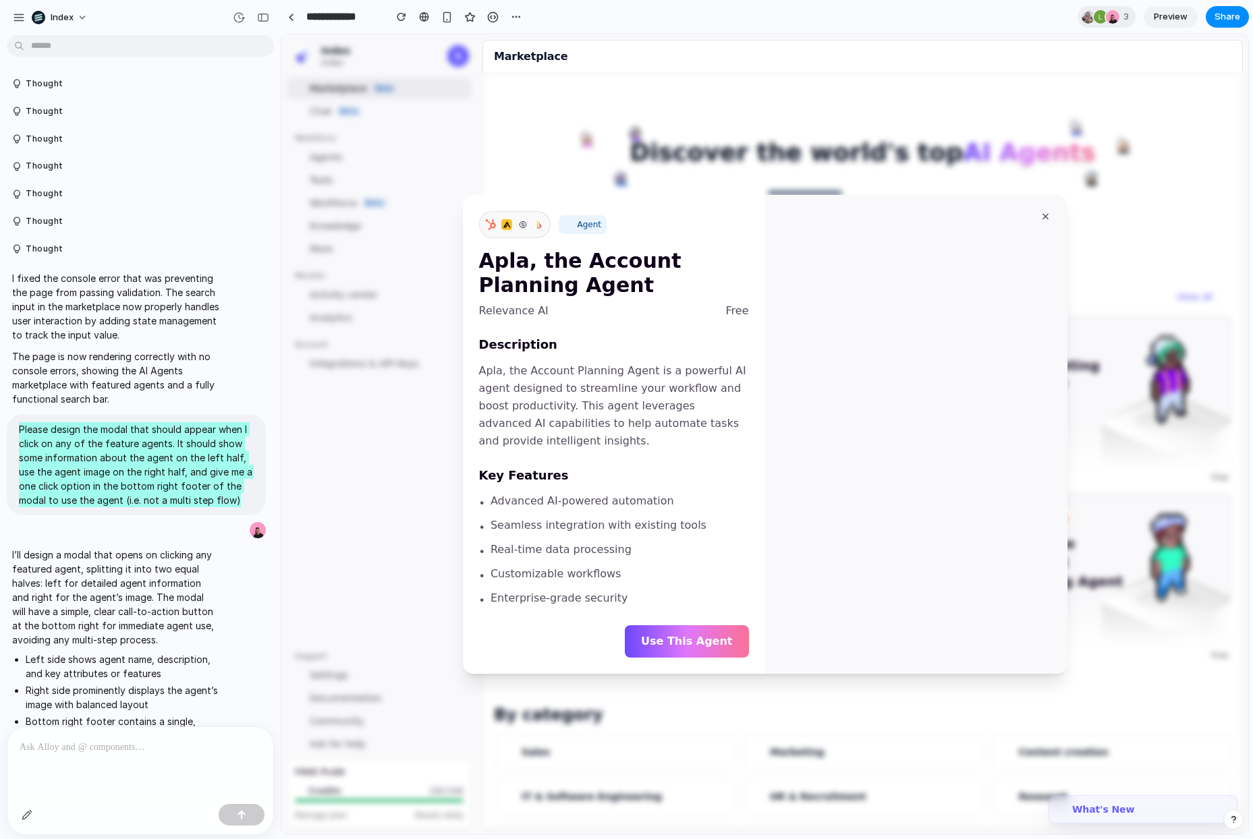
click at [885, 150] on div at bounding box center [764, 434] width 967 height 800
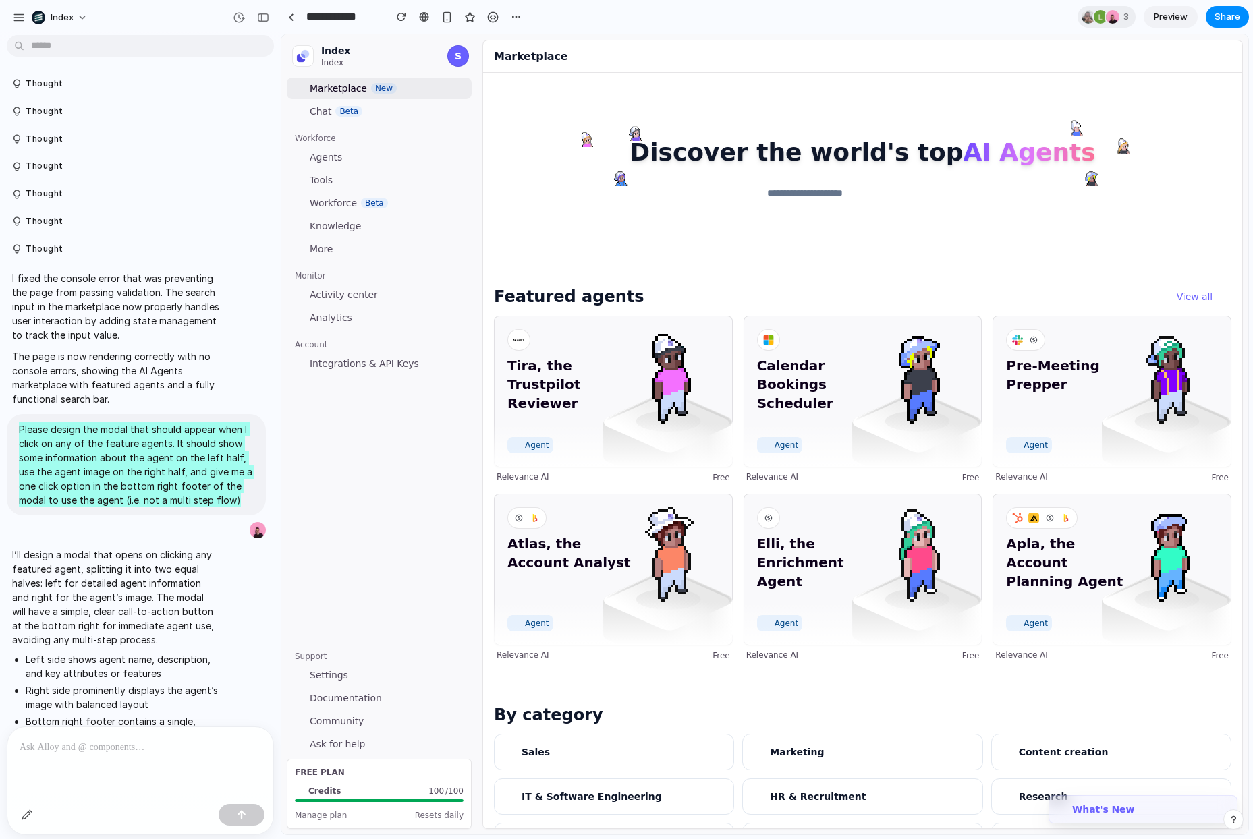
click at [1069, 477] on div "Relevance AI Free" at bounding box center [1111, 477] width 233 height 12
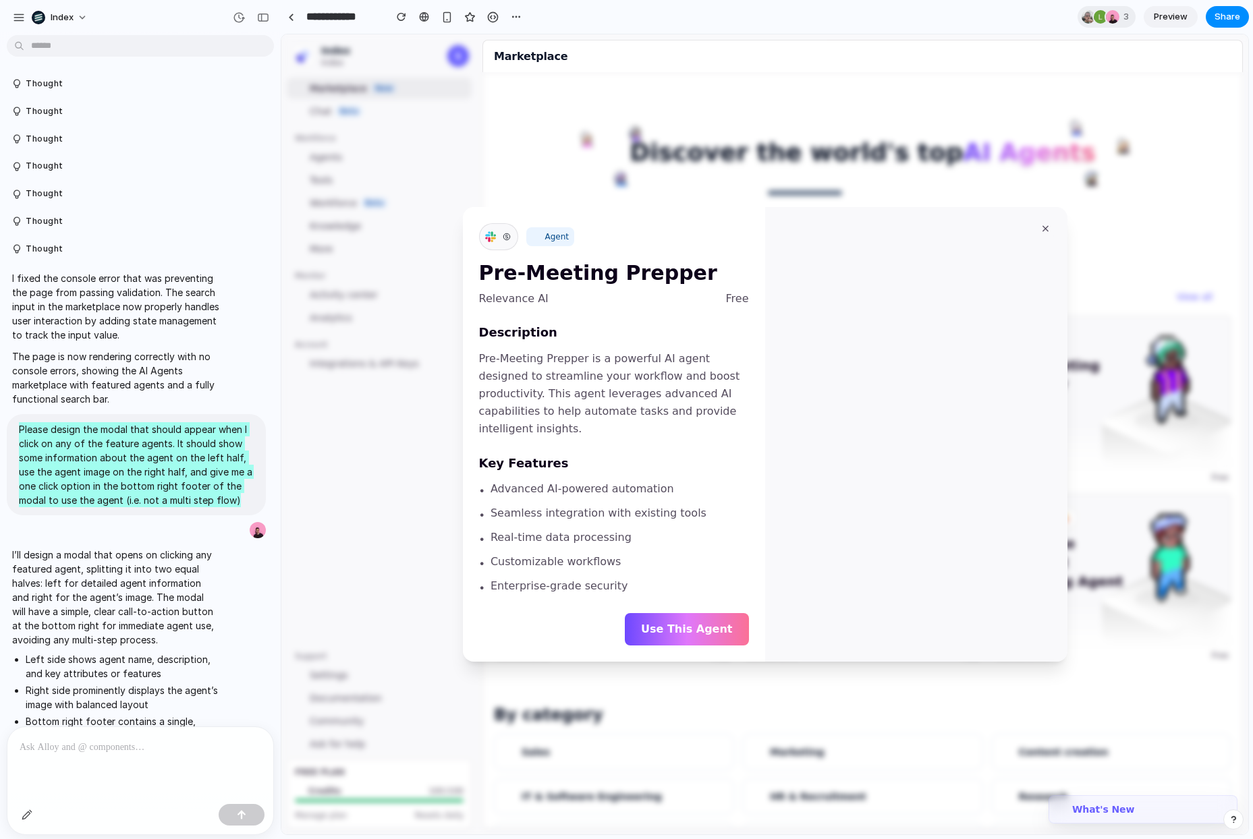
click at [1092, 49] on div "Marketplace" at bounding box center [862, 56] width 760 height 32
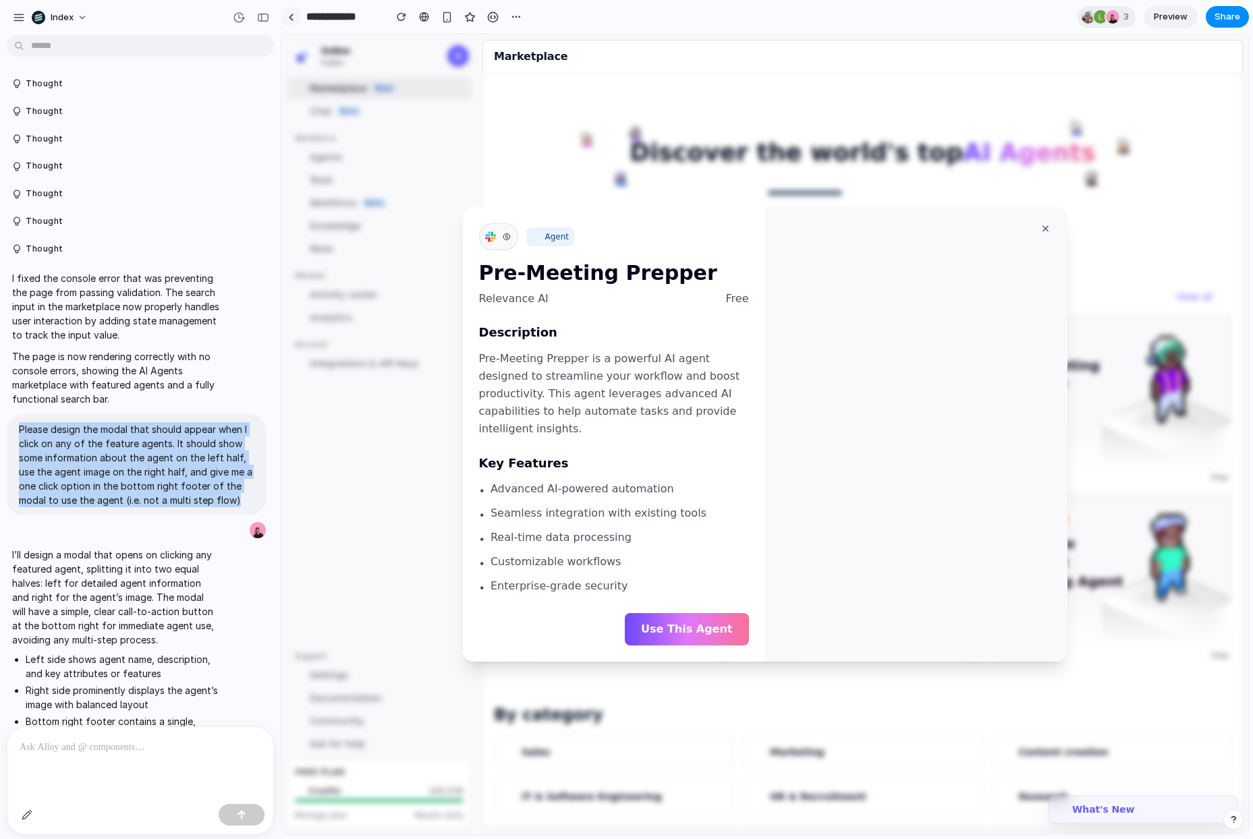
click at [283, 17] on link at bounding box center [291, 17] width 20 height 20
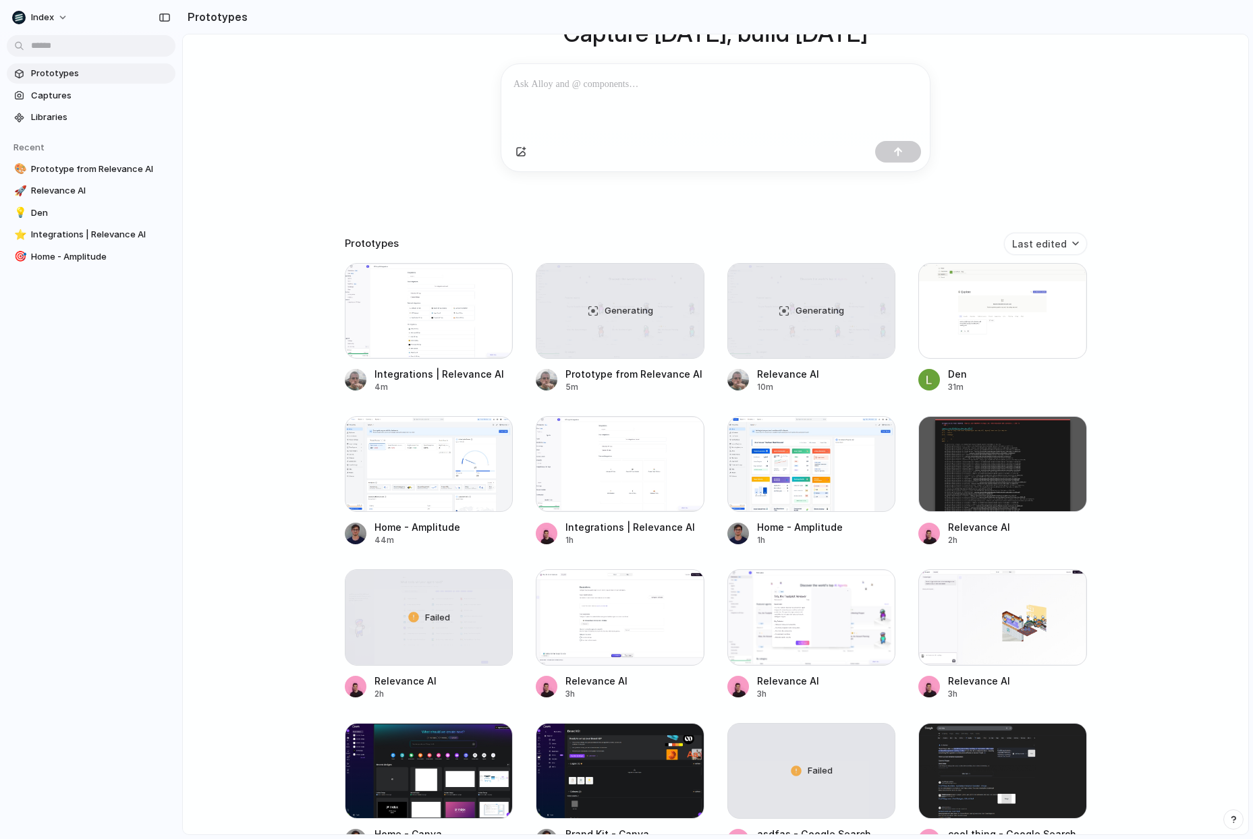
scroll to position [132, 0]
click at [758, 479] on div at bounding box center [811, 464] width 169 height 96
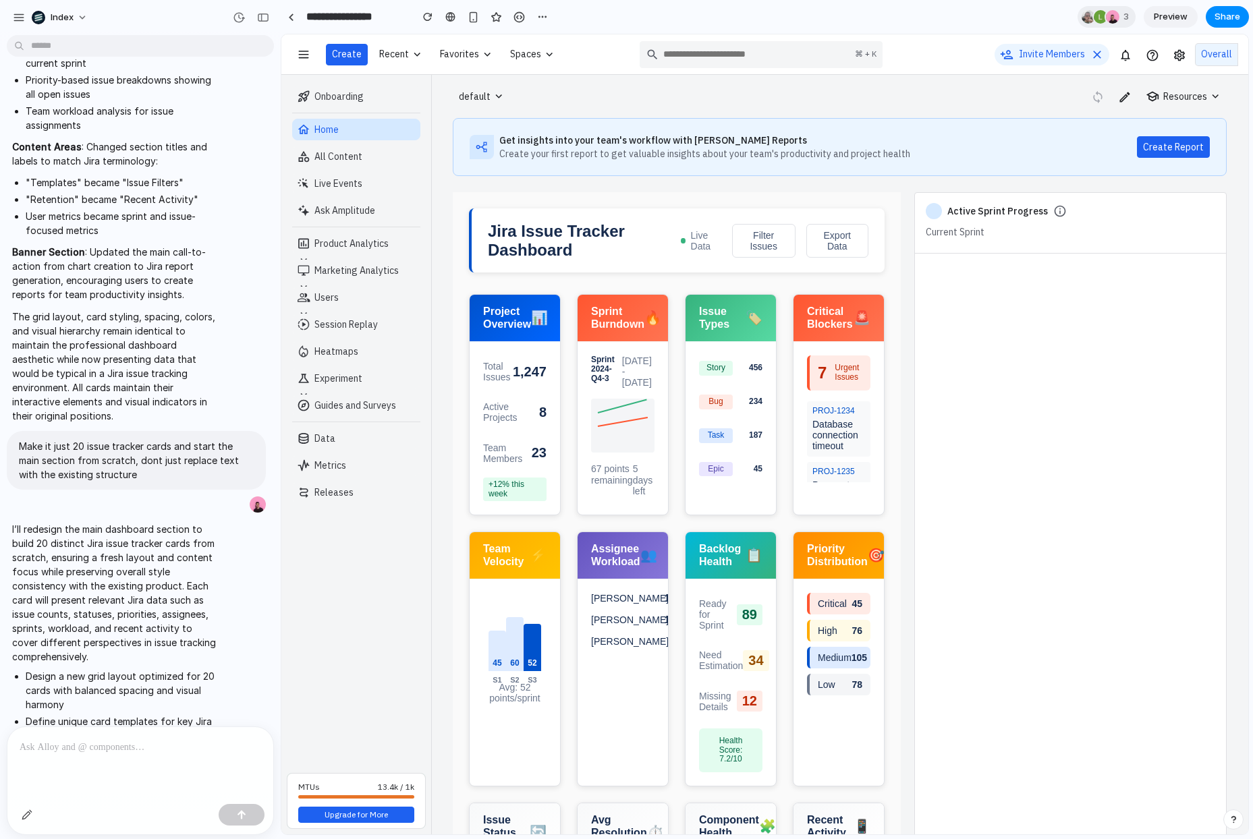
scroll to position [1818, 0]
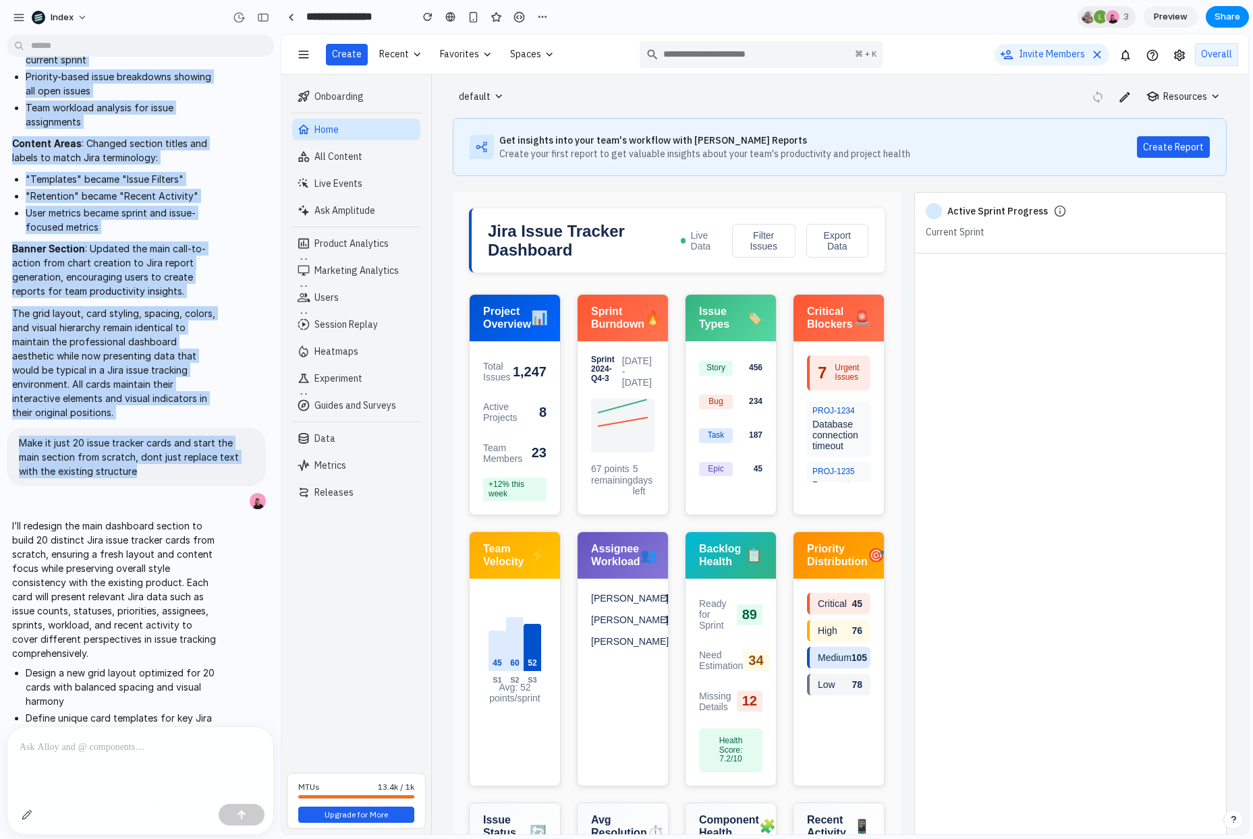
drag, startPoint x: 112, startPoint y: 424, endPoint x: -5, endPoint y: 390, distance: 121.7
click at [0, 390] on html "Index Thought Thought Thought Thought Thought Thought Thought Thought Thought T…" at bounding box center [626, 419] width 1253 height 839
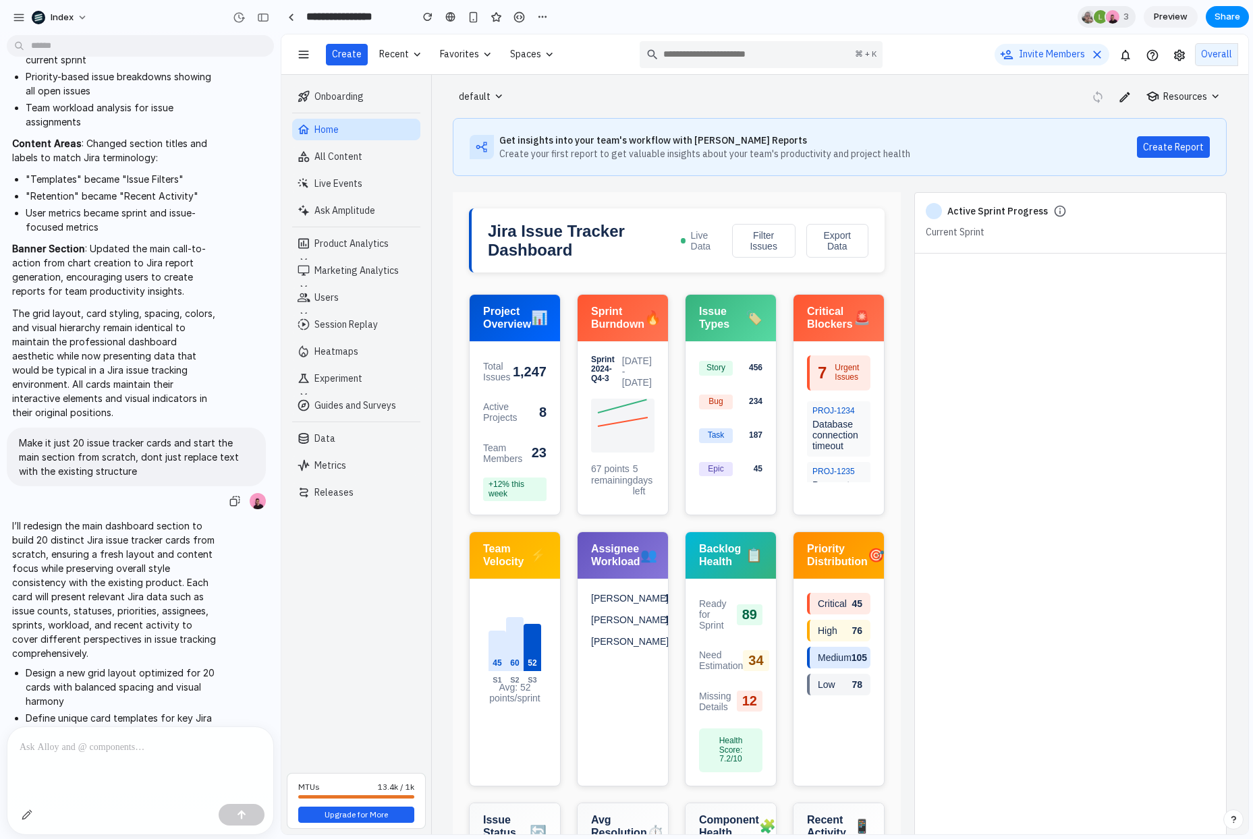
click at [62, 436] on p "Make it just 20 issue tracker cards and start the main section from scratch, do…" at bounding box center [136, 457] width 235 height 43
drag, startPoint x: 125, startPoint y: 423, endPoint x: 15, endPoint y: 394, distance: 114.4
click at [15, 428] on div "Make it just 20 issue tracker cards and start the main section from scratch, do…" at bounding box center [136, 457] width 259 height 59
copy p "Make it just 20 issue tracker cards and start the main section from scratch, do…"
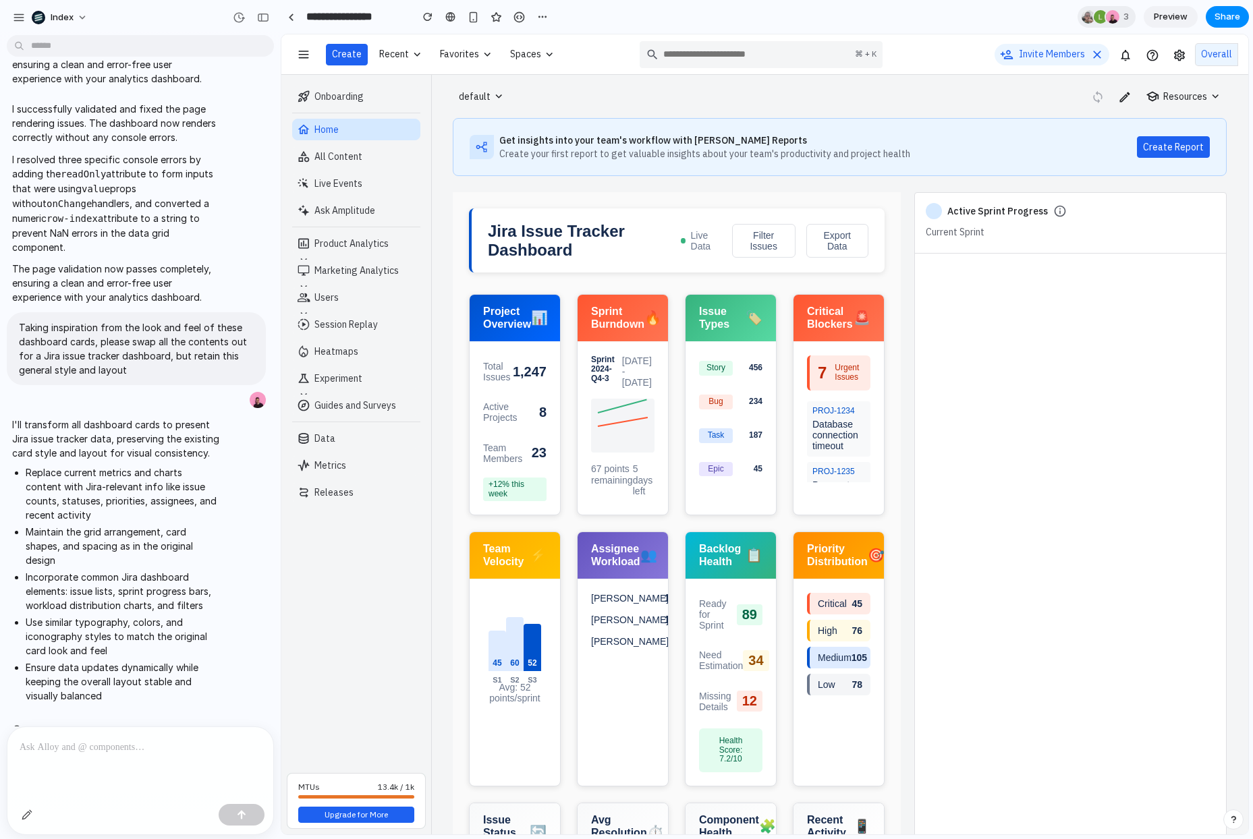
scroll to position [603, 0]
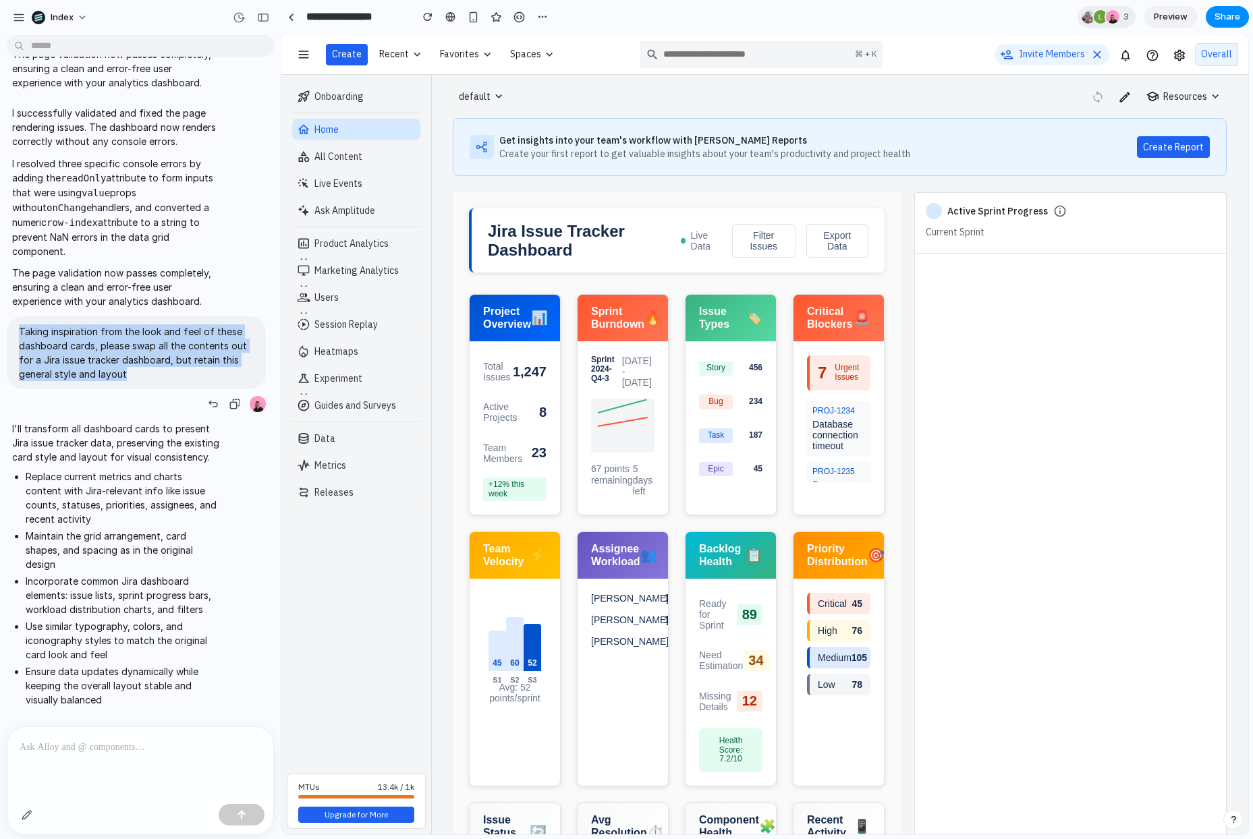
drag, startPoint x: 18, startPoint y: 295, endPoint x: 169, endPoint y: 345, distance: 159.8
click at [170, 345] on div "Taking inspiration from the look and feel of these dashboard cards, please swap…" at bounding box center [136, 352] width 259 height 73
copy p "Taking inspiration from the look and feel of these dashboard cards, please swap…"
click at [295, 18] on link at bounding box center [291, 17] width 20 height 20
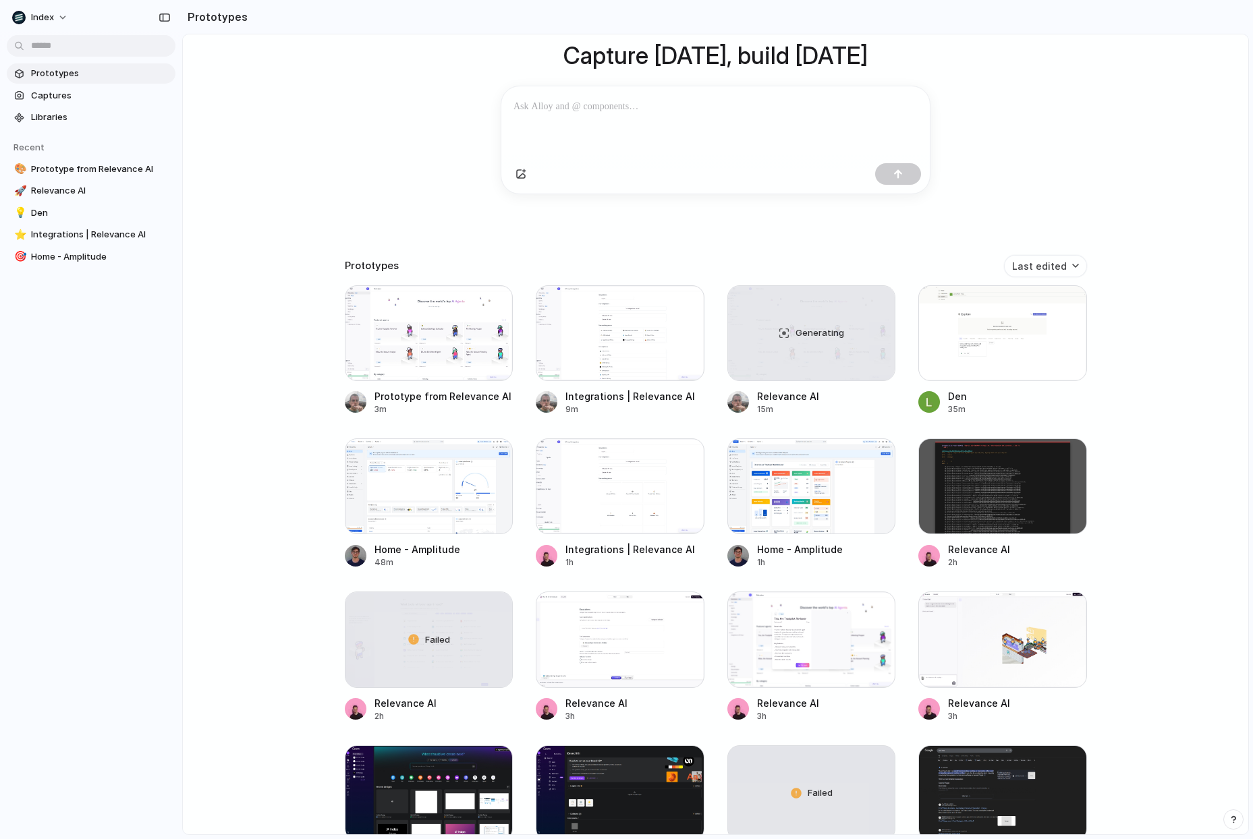
scroll to position [119, 0]
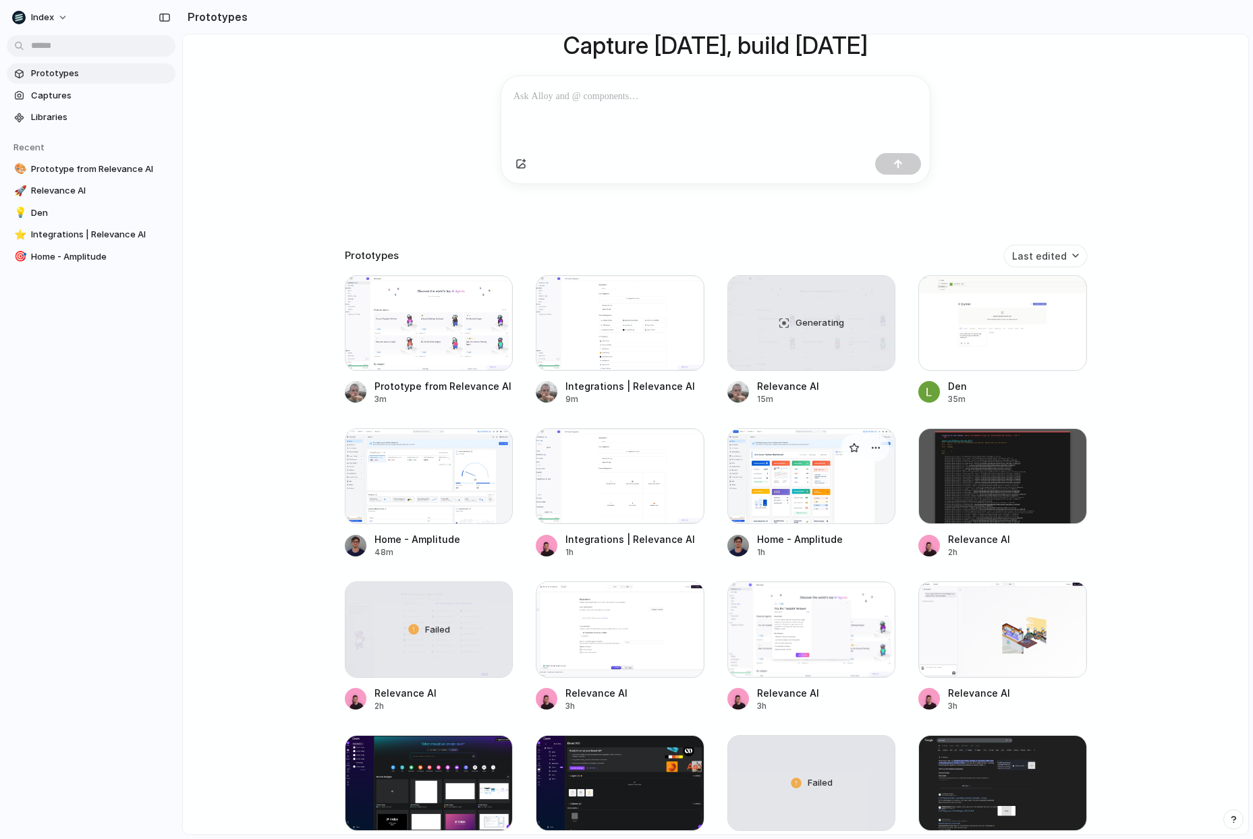
click at [772, 488] on div at bounding box center [811, 476] width 169 height 96
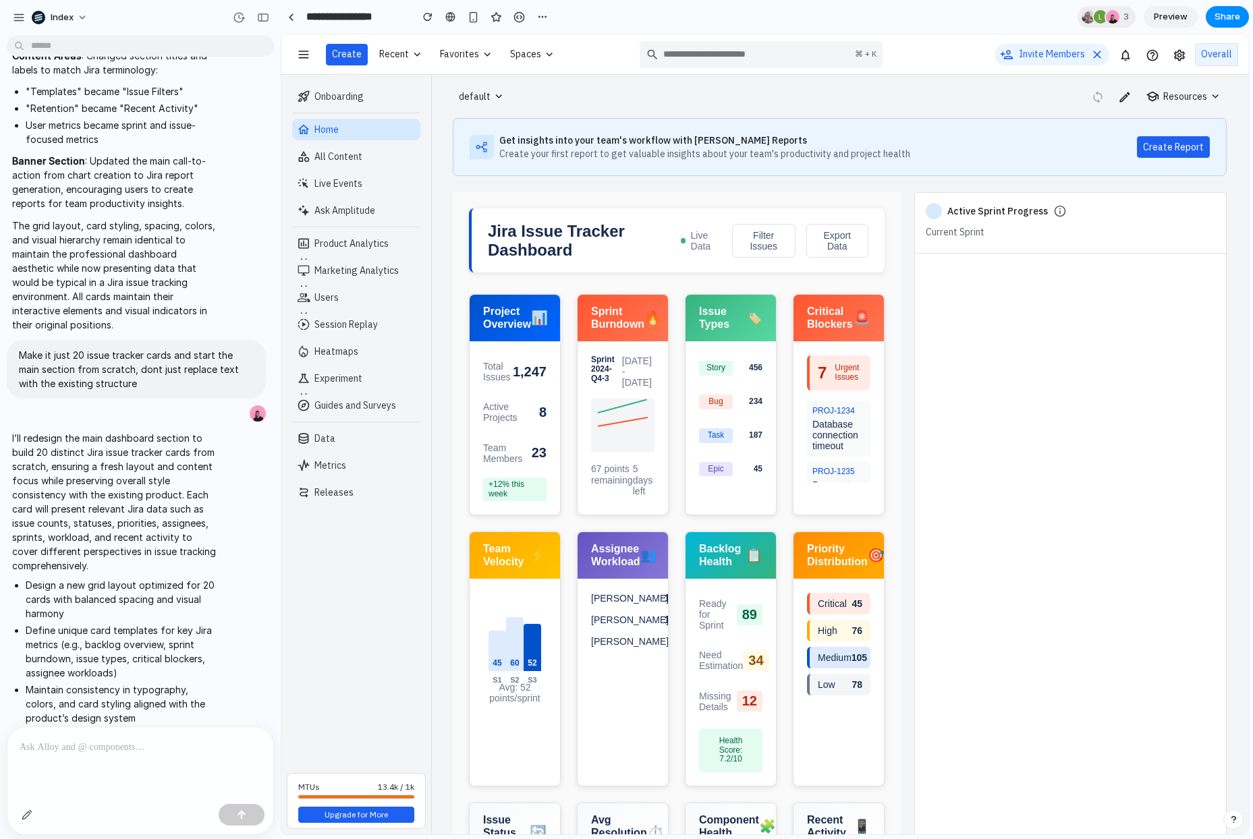
scroll to position [1905, 0]
drag, startPoint x: 17, startPoint y: 308, endPoint x: 184, endPoint y: 347, distance: 171.3
click at [184, 347] on div "Make it just 20 issue tracker cards and start the main section from scratch, do…" at bounding box center [136, 370] width 259 height 59
copy p "Make it just 20 issue tracker cards and start the main section from scratch, do…"
click at [291, 18] on div at bounding box center [291, 16] width 6 height 7
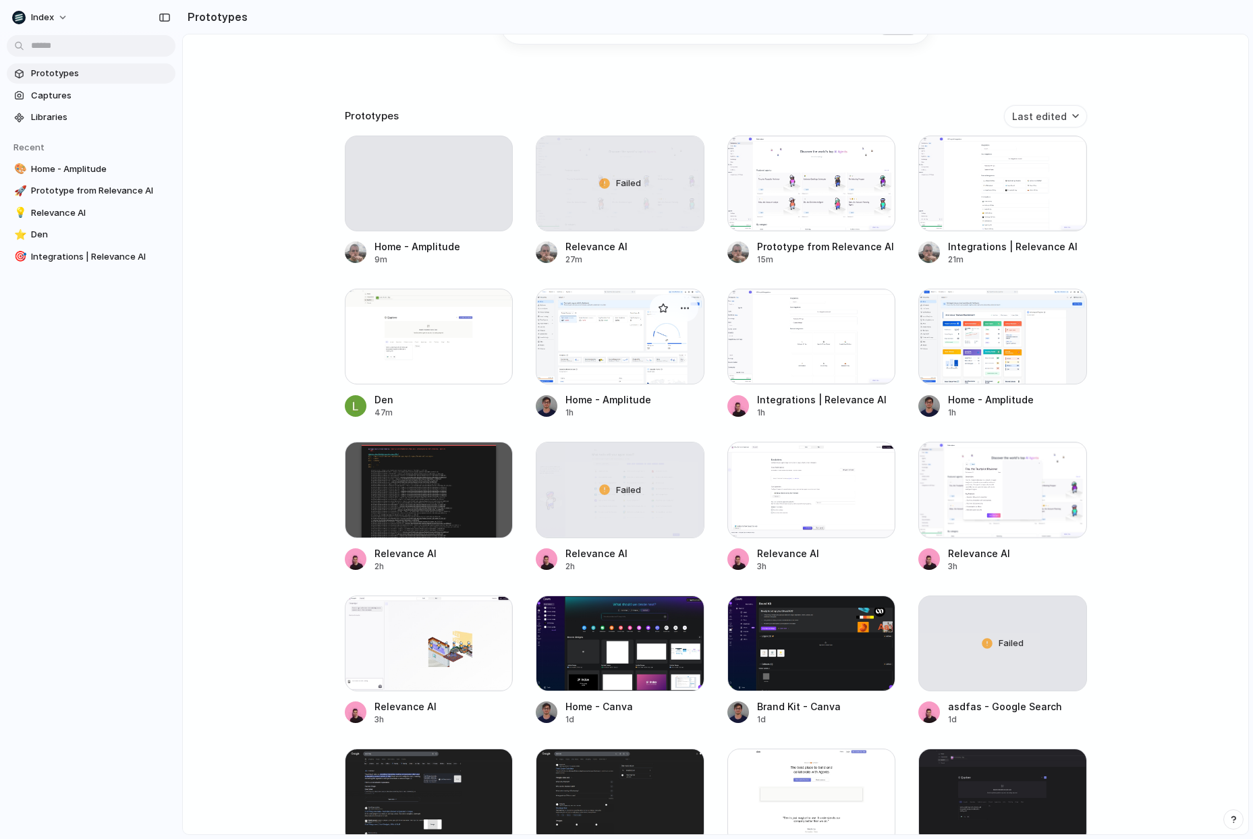
scroll to position [266, 0]
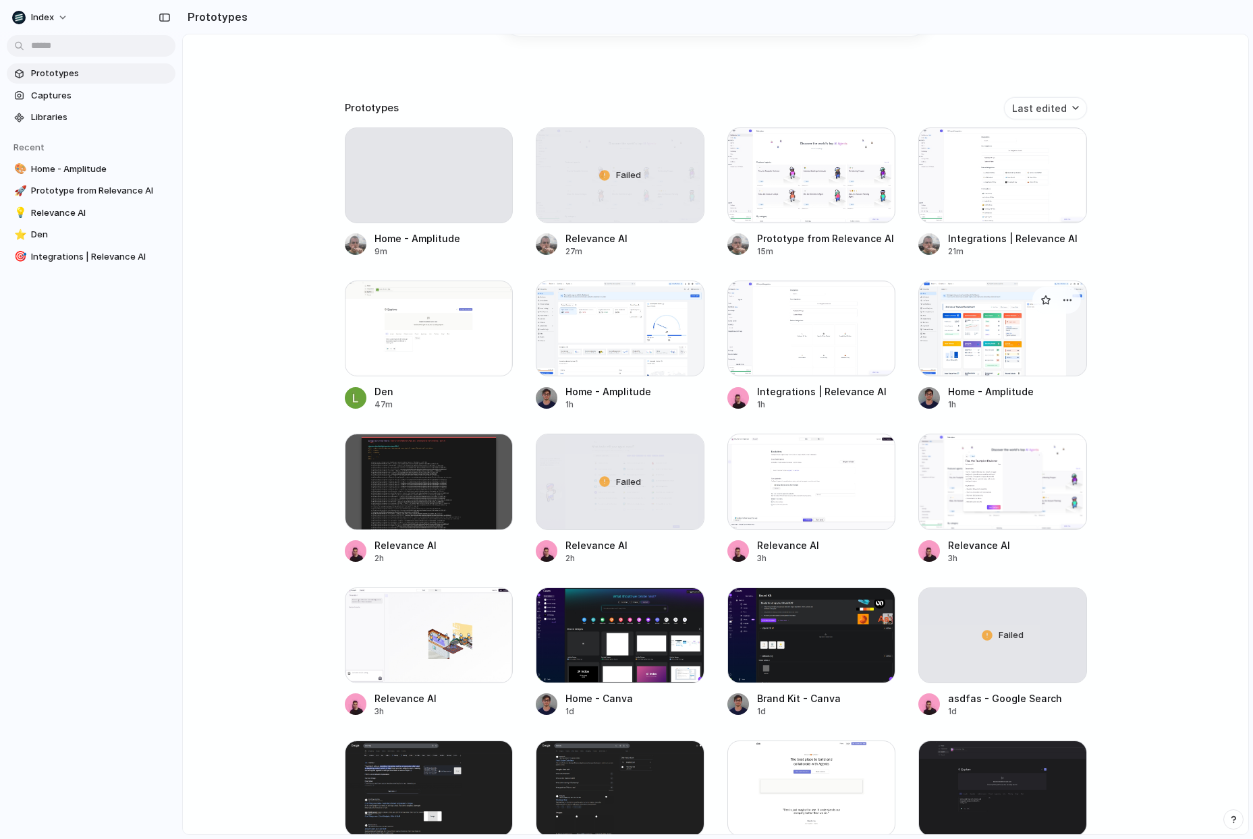
click at [950, 337] on div at bounding box center [1002, 329] width 169 height 96
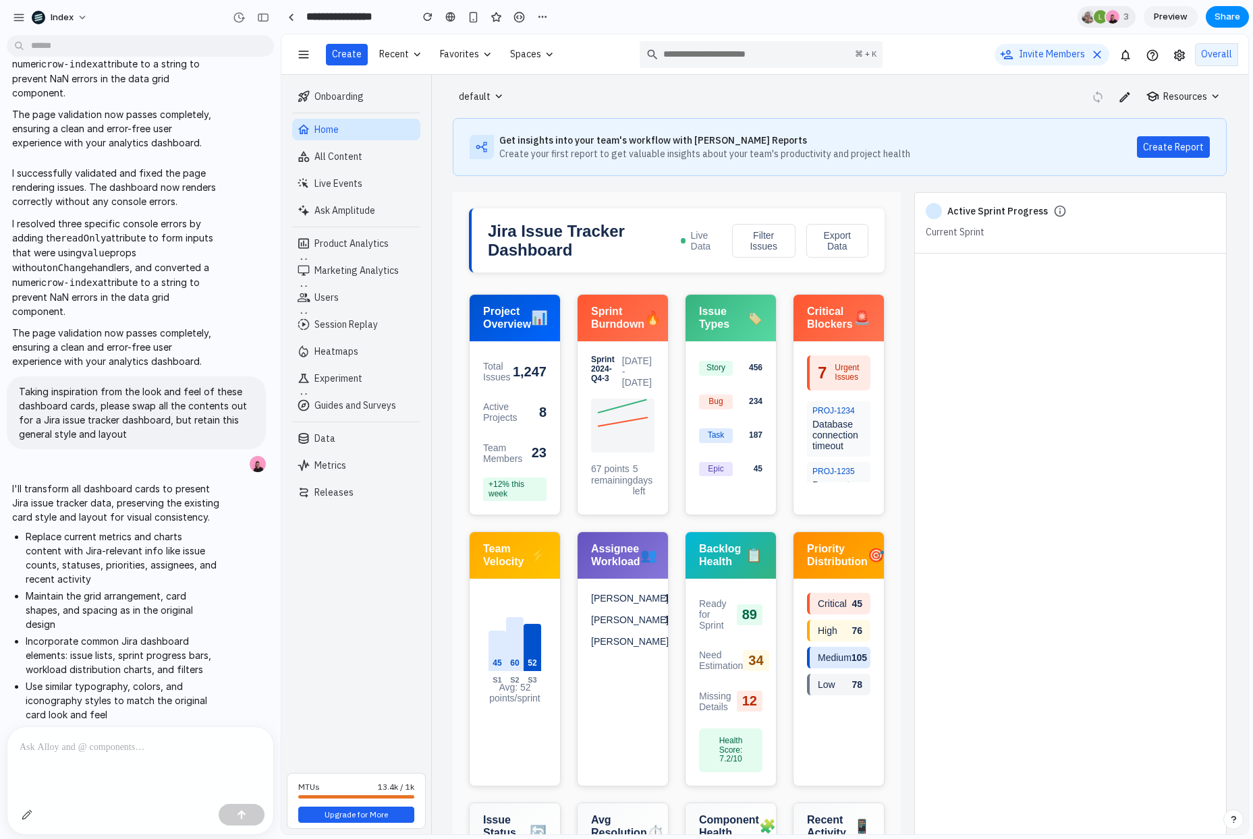
scroll to position [542, 0]
drag, startPoint x: 22, startPoint y: 358, endPoint x: 144, endPoint y: 406, distance: 132.0
click at [144, 406] on p "Taking inspiration from the look and feel of these dashboard cards, please swap…" at bounding box center [136, 413] width 235 height 57
copy p "Taking inspiration from the look and feel of these dashboard cards, please swap…"
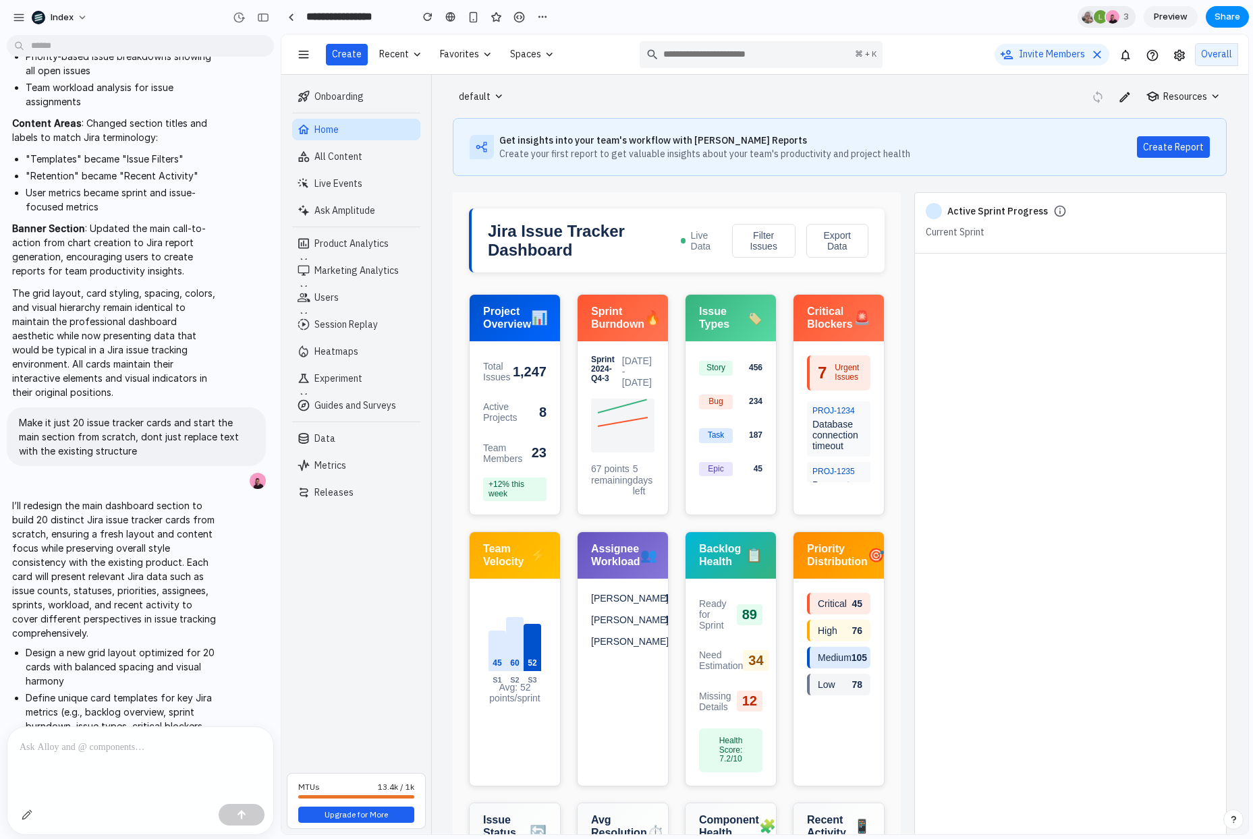
scroll to position [1839, 0]
drag, startPoint x: 20, startPoint y: 374, endPoint x: 156, endPoint y: 401, distance: 138.8
click at [156, 415] on p "Make it just 20 issue tracker cards and start the main section from scratch, do…" at bounding box center [136, 436] width 235 height 43
copy p "Make it just 20 issue tracker cards and start the main section from scratch, do…"
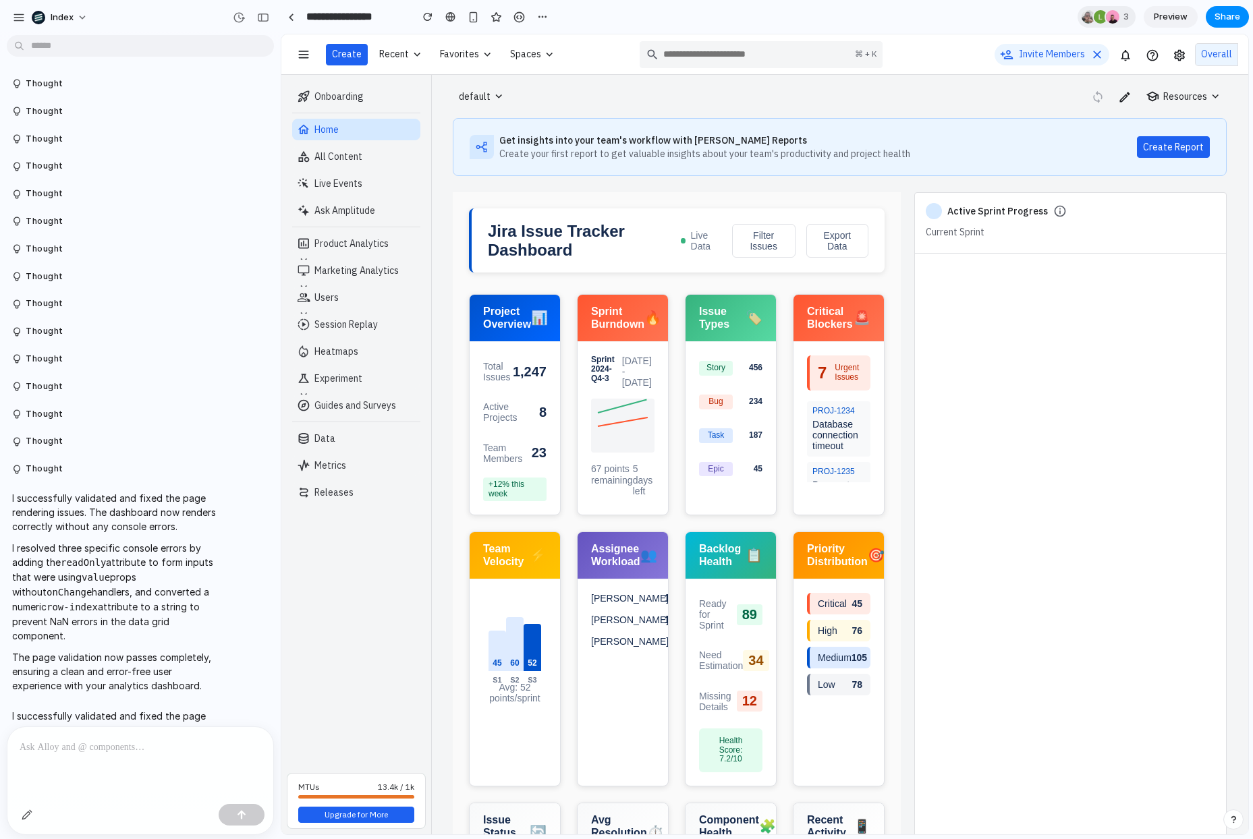
scroll to position [692, 0]
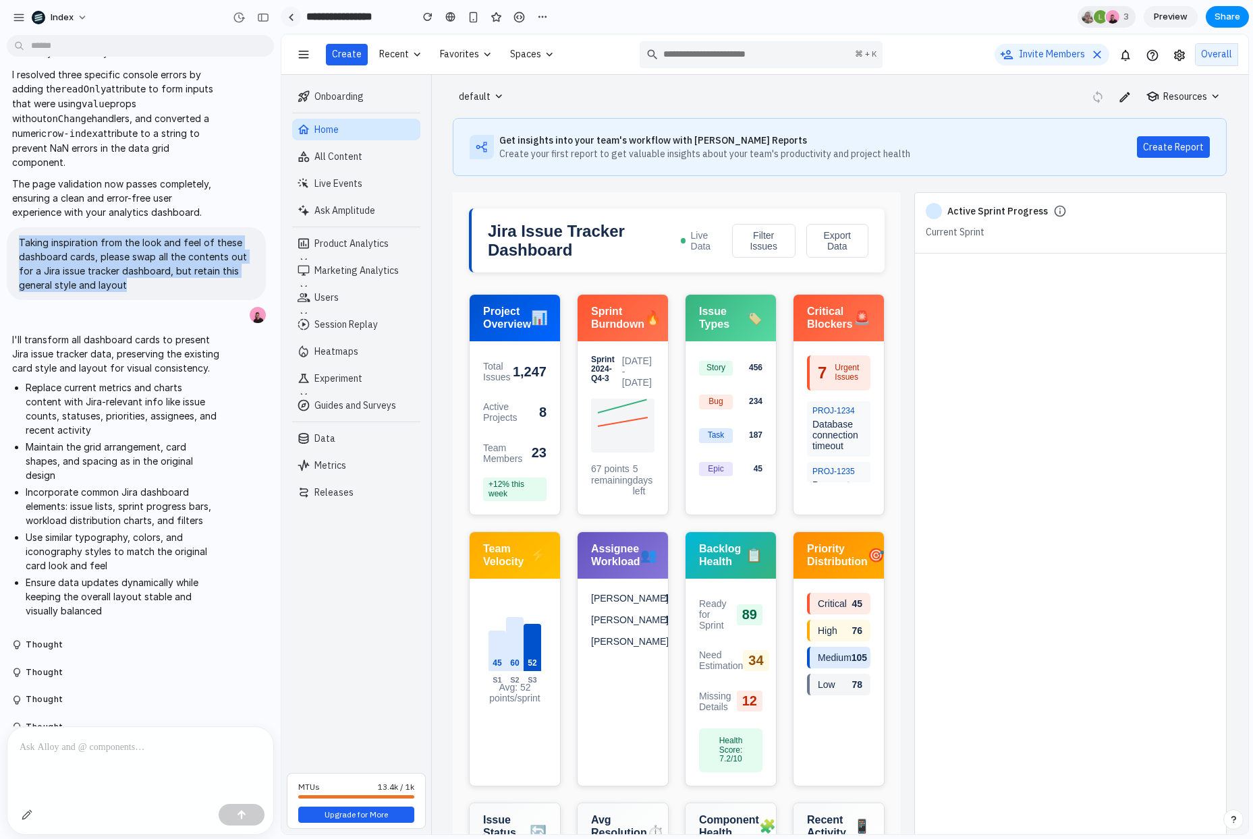
click at [289, 12] on link at bounding box center [291, 17] width 20 height 20
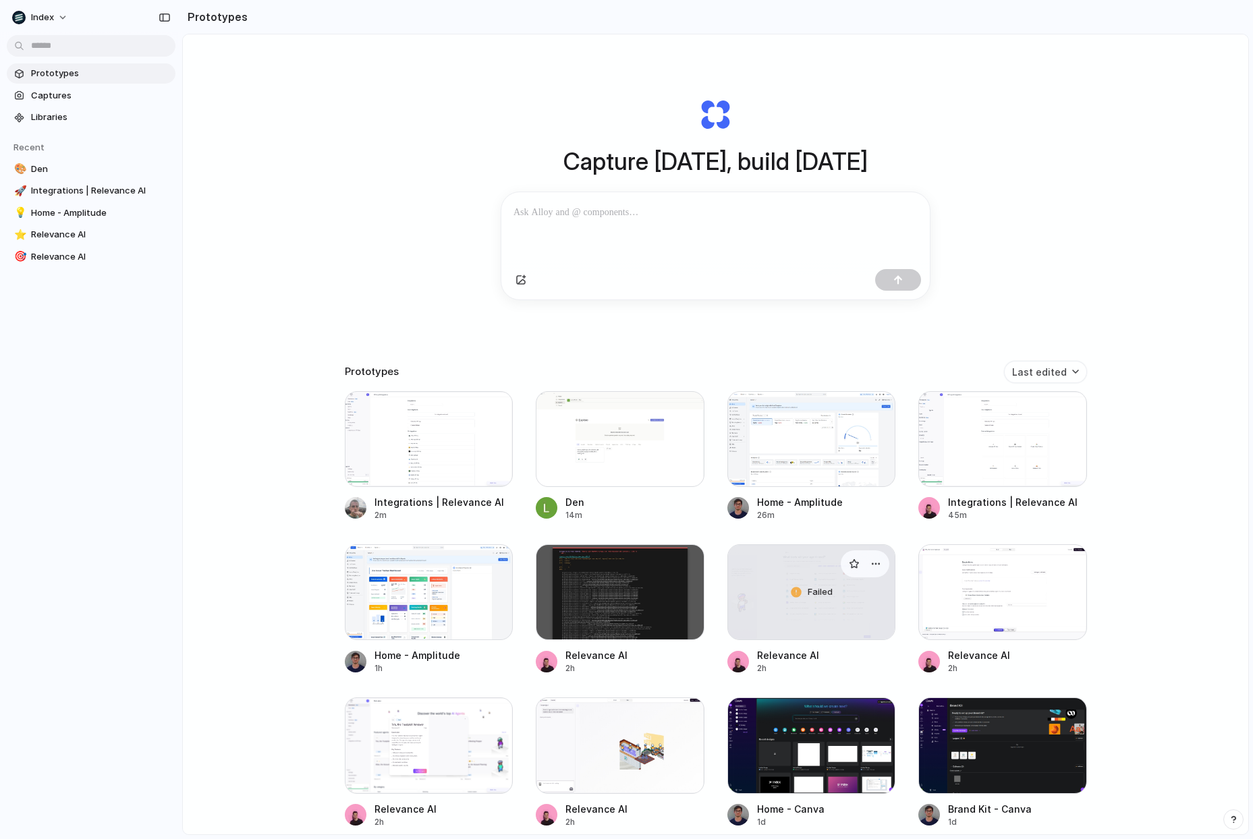
scroll to position [2, 0]
click at [423, 735] on div at bounding box center [429, 746] width 169 height 96
